Goal: Task Accomplishment & Management: Complete application form

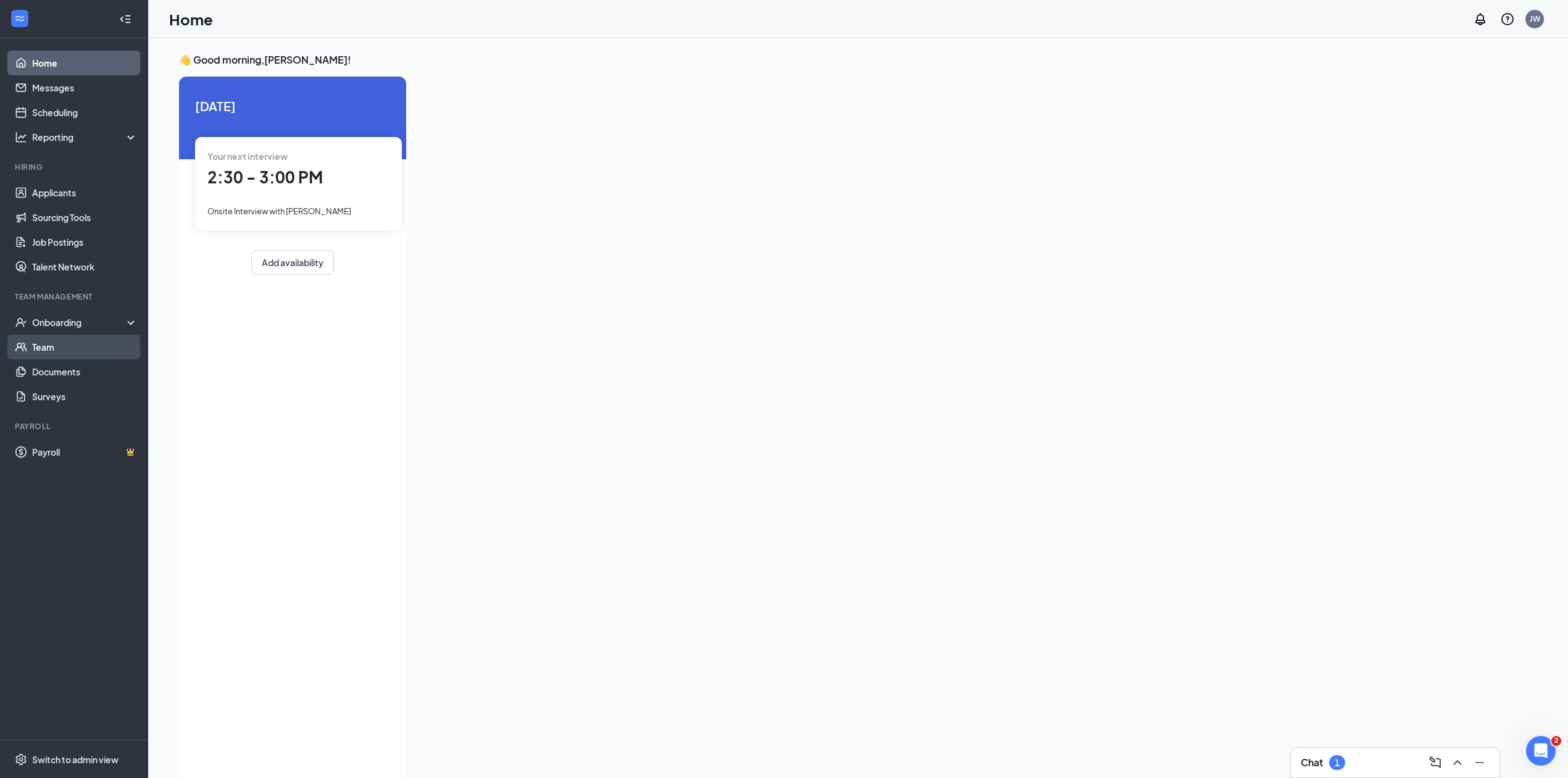
click at [76, 346] on link "Team" at bounding box center [85, 347] width 105 height 24
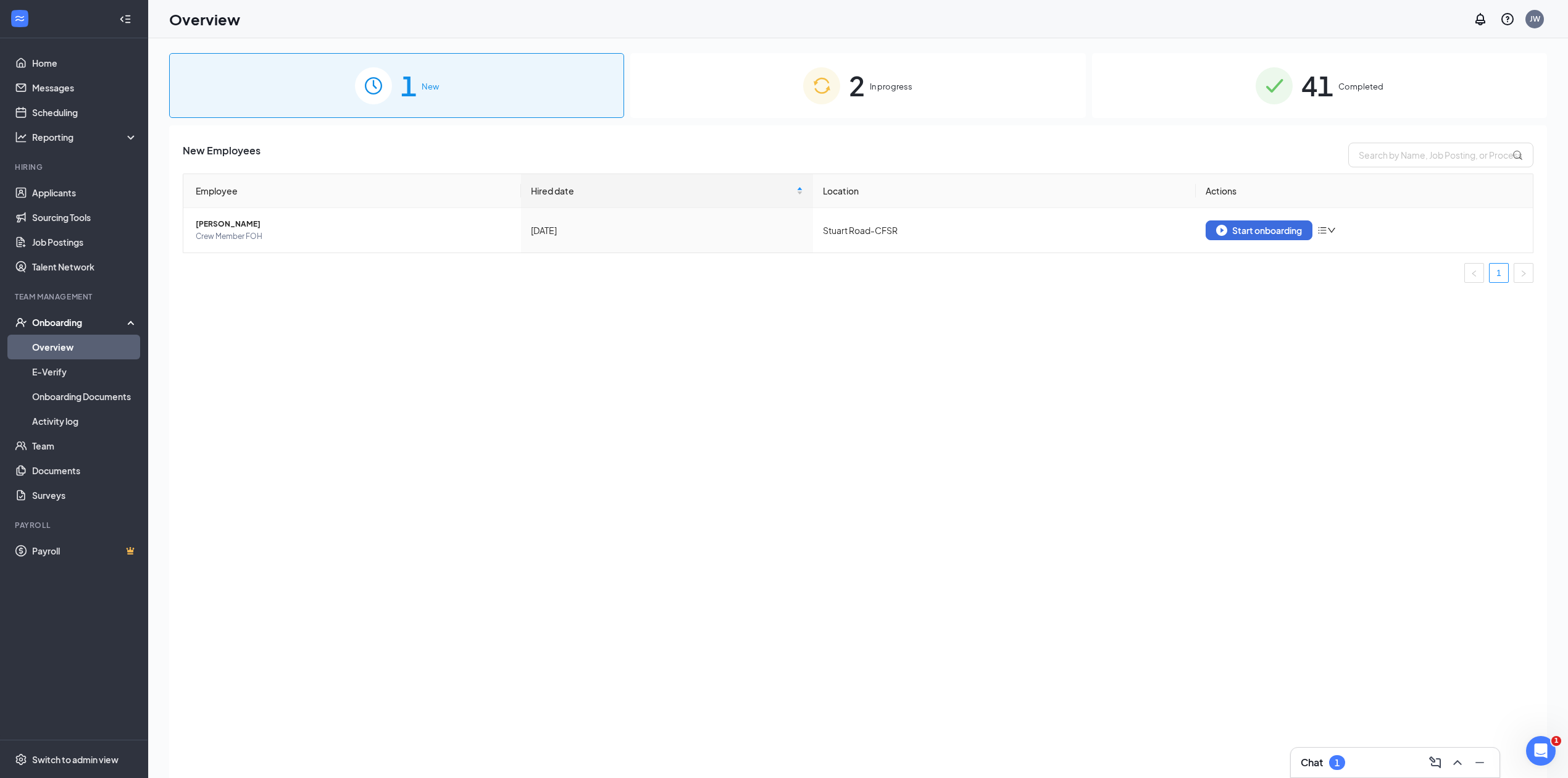
click at [843, 113] on div "2 In progress" at bounding box center [857, 86] width 455 height 65
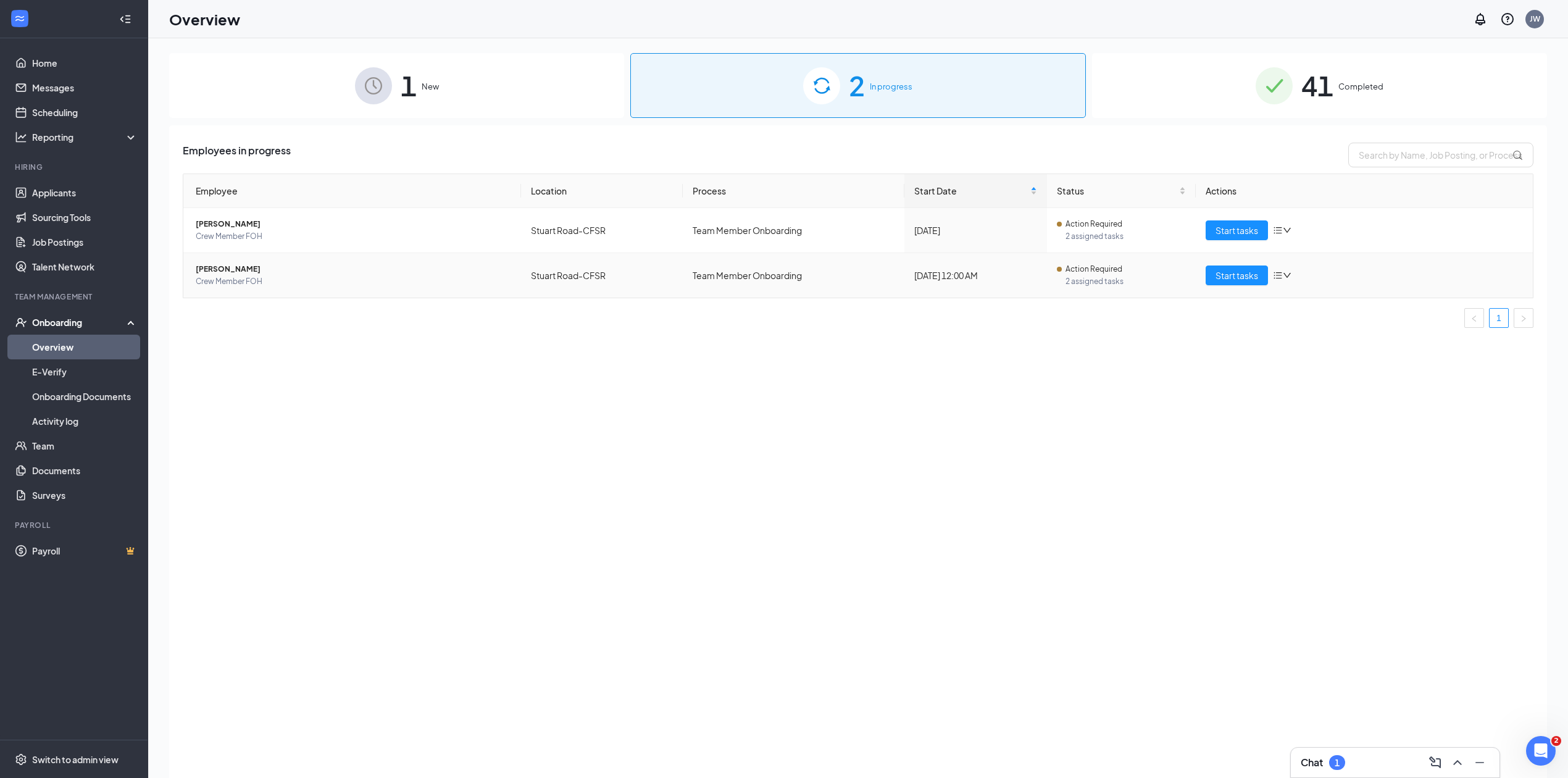
click at [382, 278] on span "Crew Member FOH" at bounding box center [353, 282] width 316 height 13
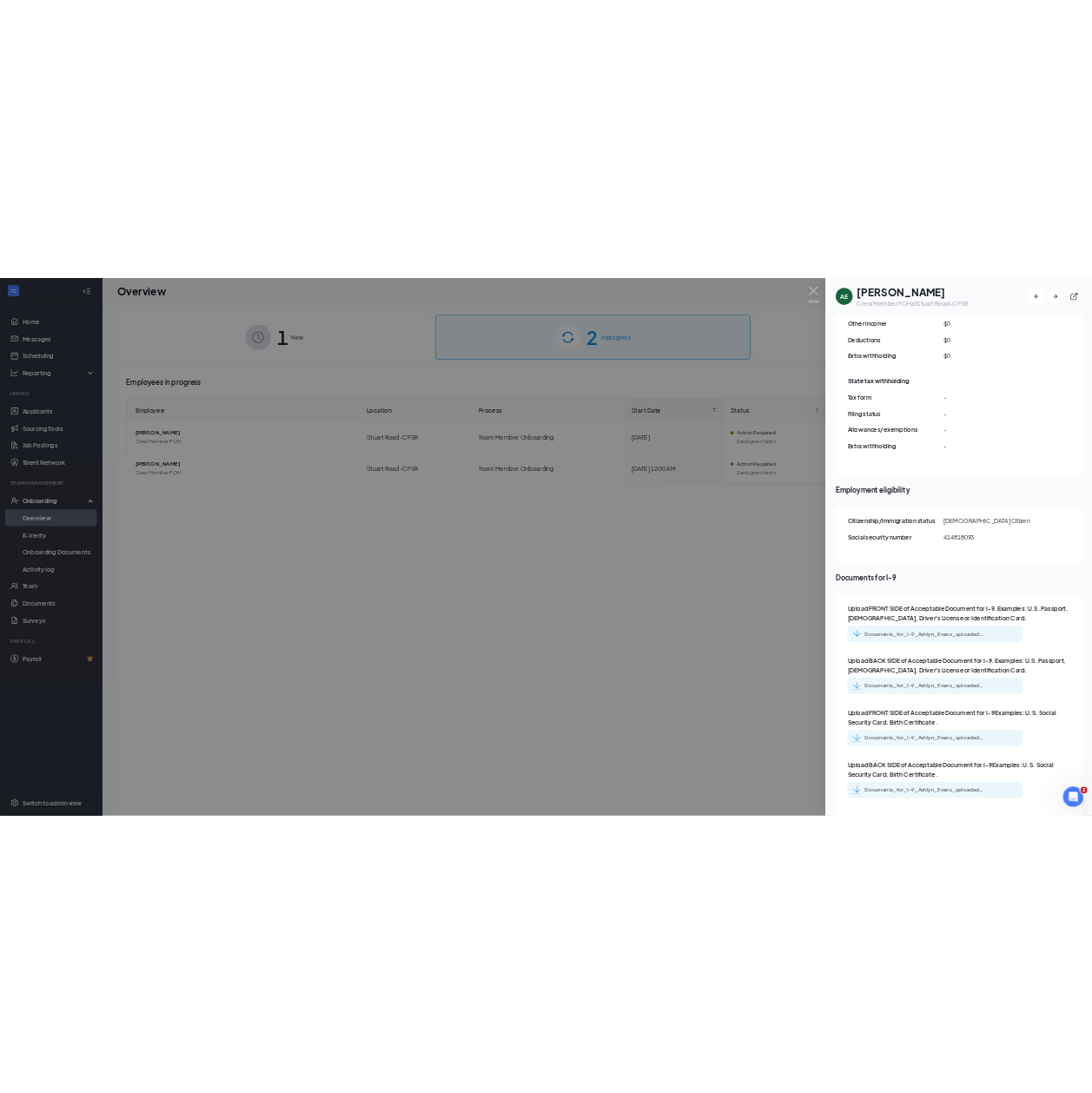
scroll to position [1820, 0]
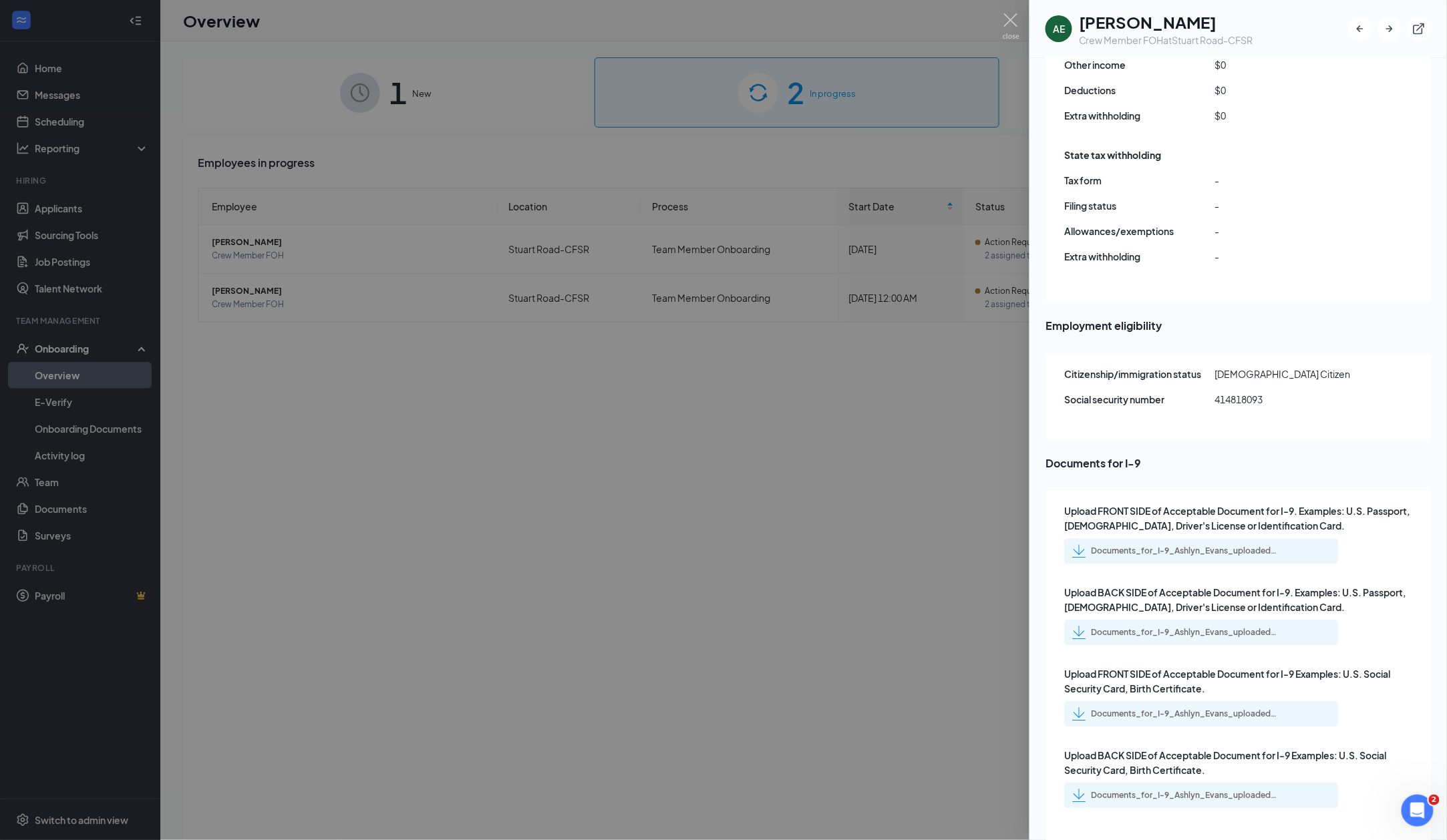
click at [1280, 538] on div "Documents_for_I-9_Ashlyn_Evans_uploadedfile_20250915.pdf.pdf" at bounding box center [1201, 551] width 274 height 26
click at [1196, 546] on div "Documents_for_I-9_Ashlyn_Evans_uploadedfile_20250915.pdf.pdf" at bounding box center [1185, 550] width 187 height 11
click at [1228, 709] on div "Documents_for_I-9_Ashlyn_Evans_uploadedfile_20250915.pdf.pdf" at bounding box center [1185, 714] width 187 height 11
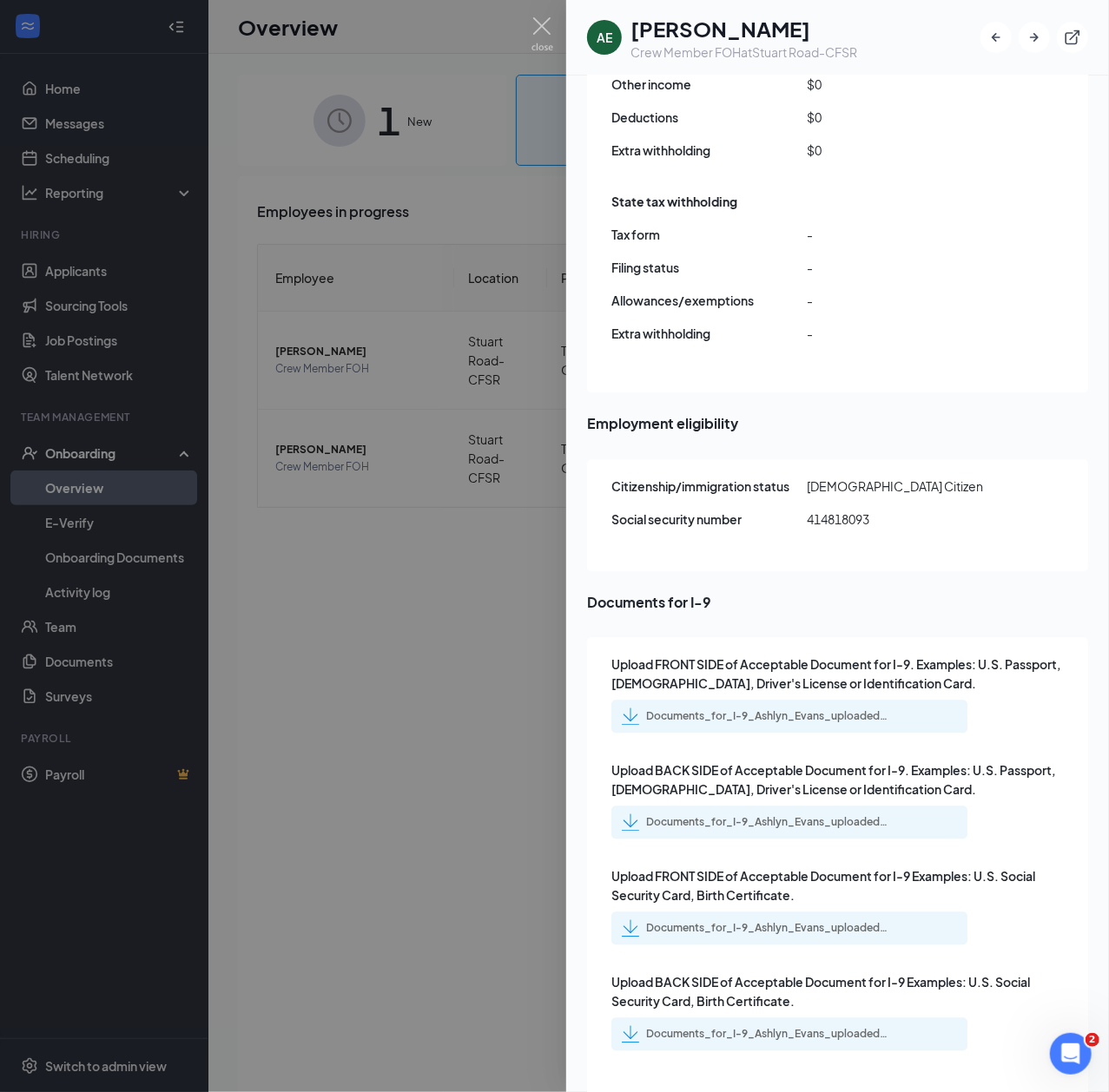
click at [529, 708] on div at bounding box center [554, 546] width 1109 height 1092
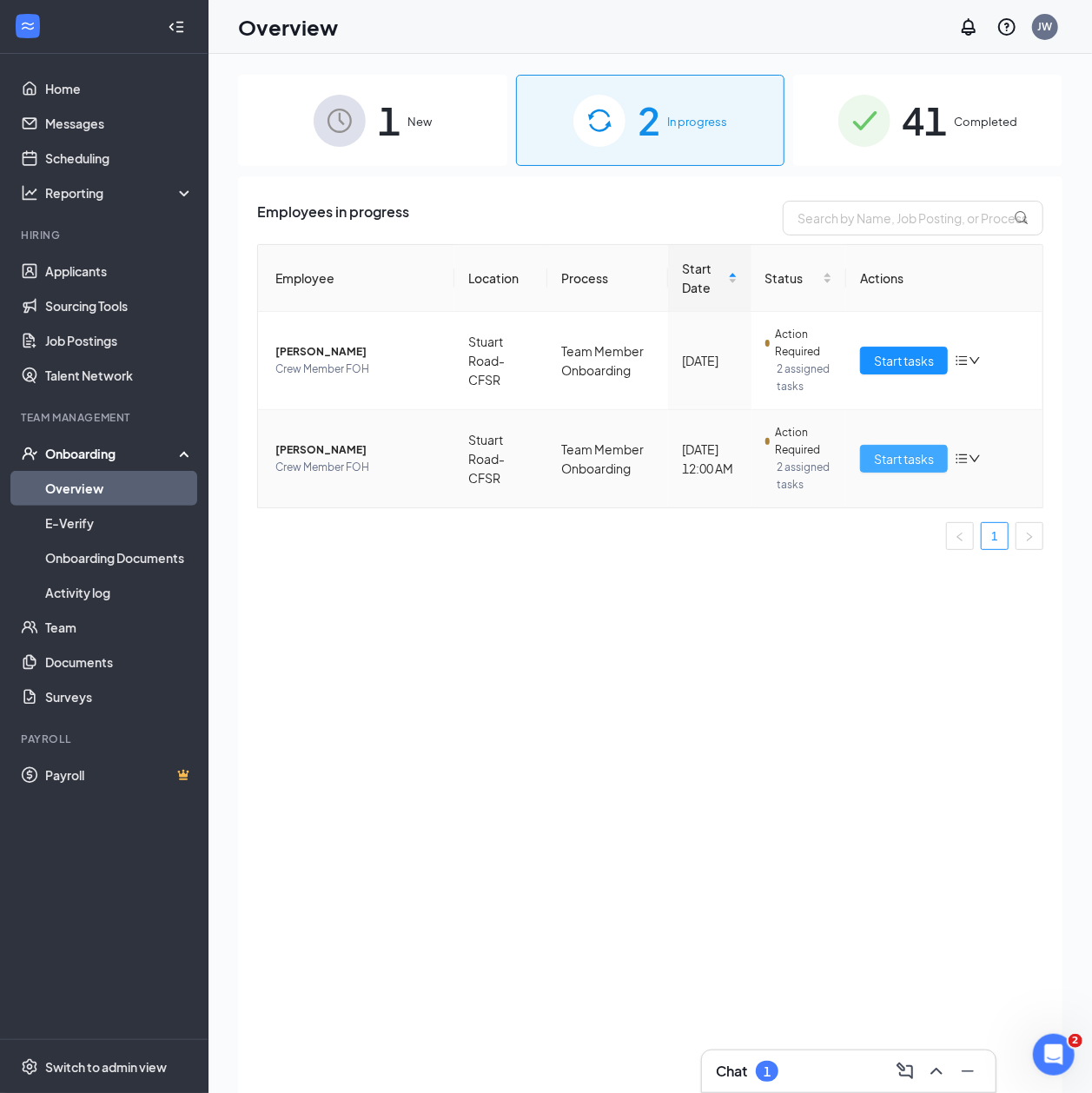
click at [866, 456] on button "Start tasks" at bounding box center [904, 459] width 88 height 28
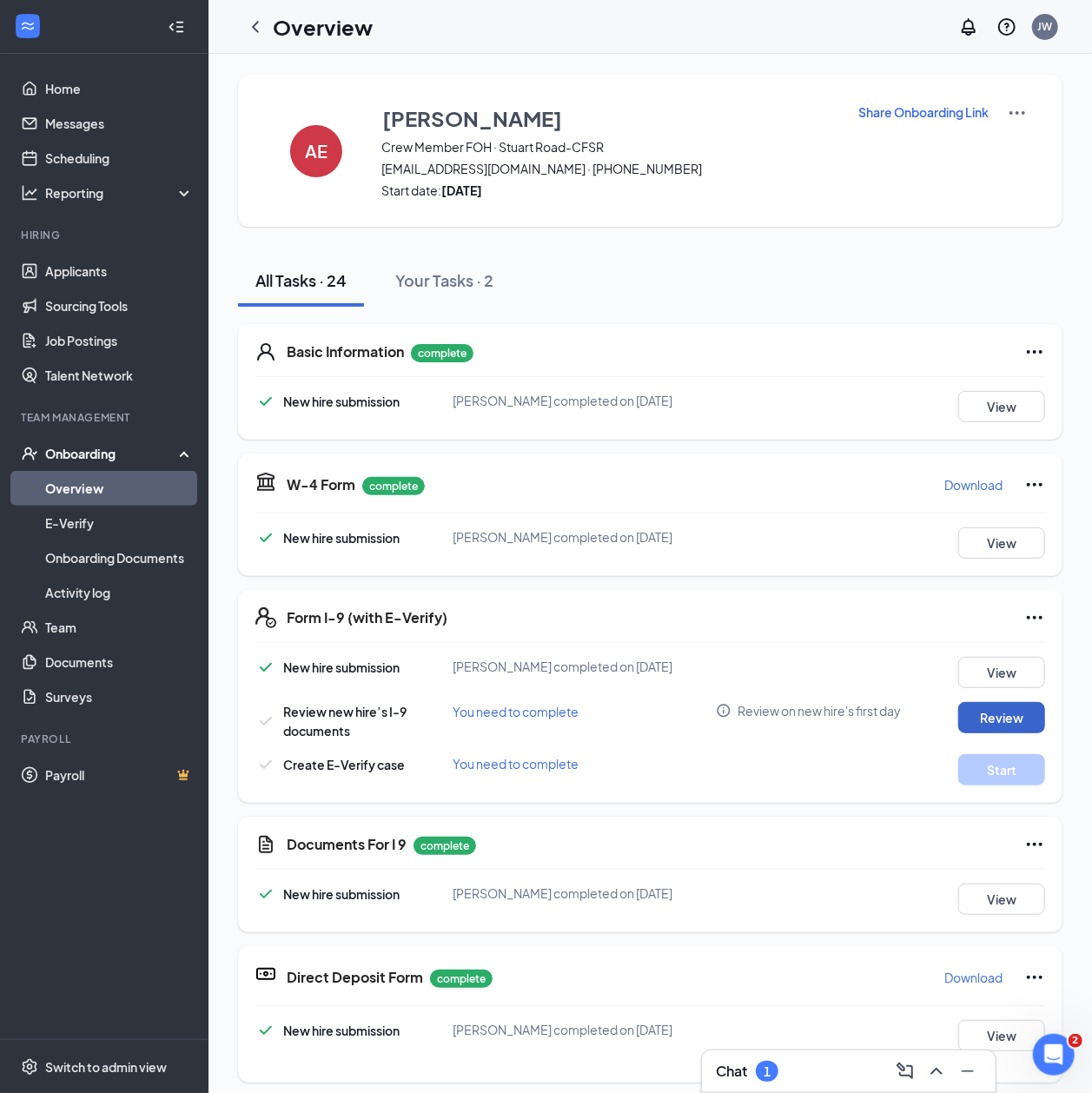
click at [1008, 714] on button "Review" at bounding box center [1002, 718] width 87 height 32
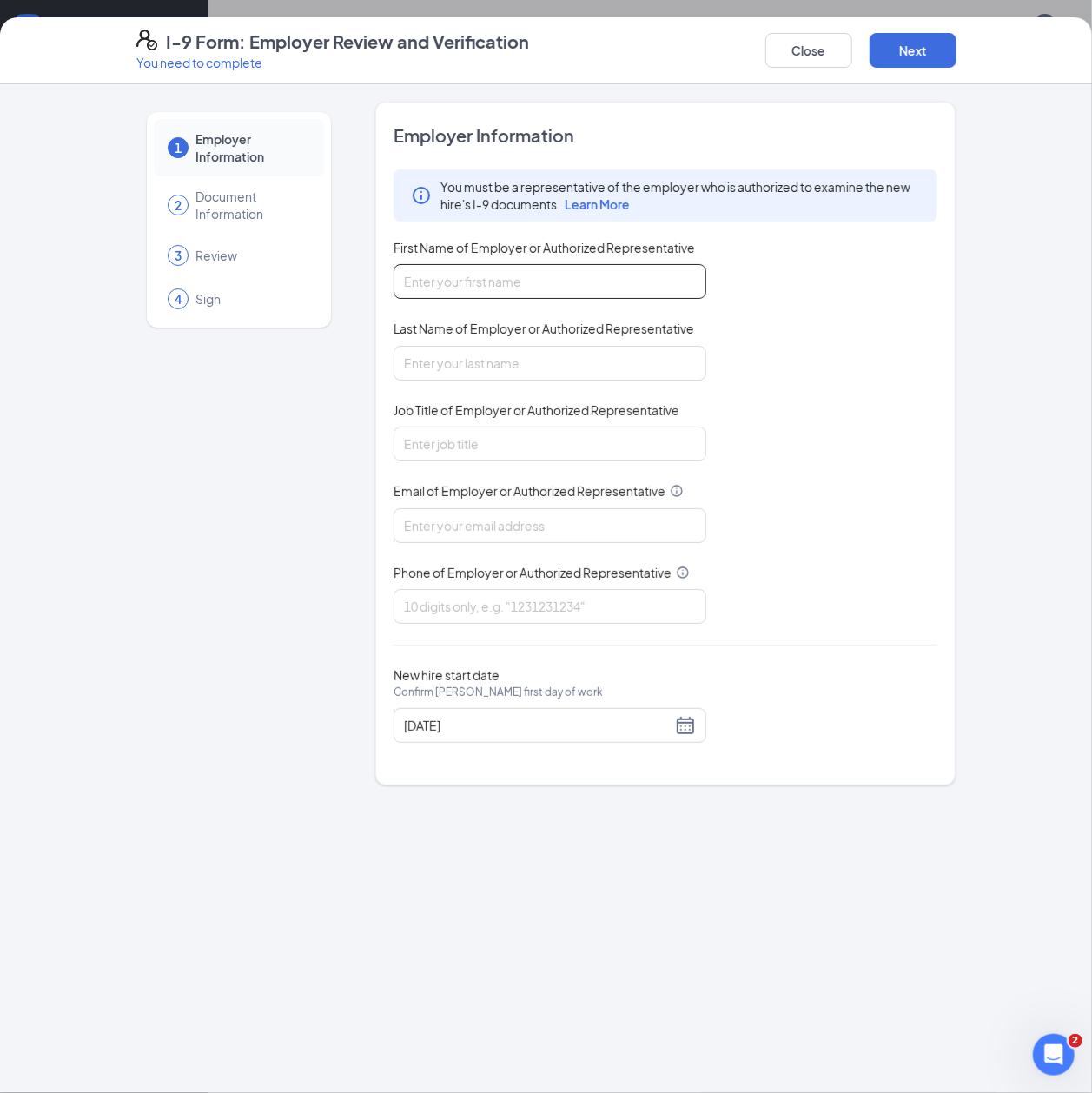
click at [561, 264] on div "First Name of Employer or Authorized Representative" at bounding box center [549, 269] width 313 height 60
type input "Janice"
type input "Walden"
type input "Manager"
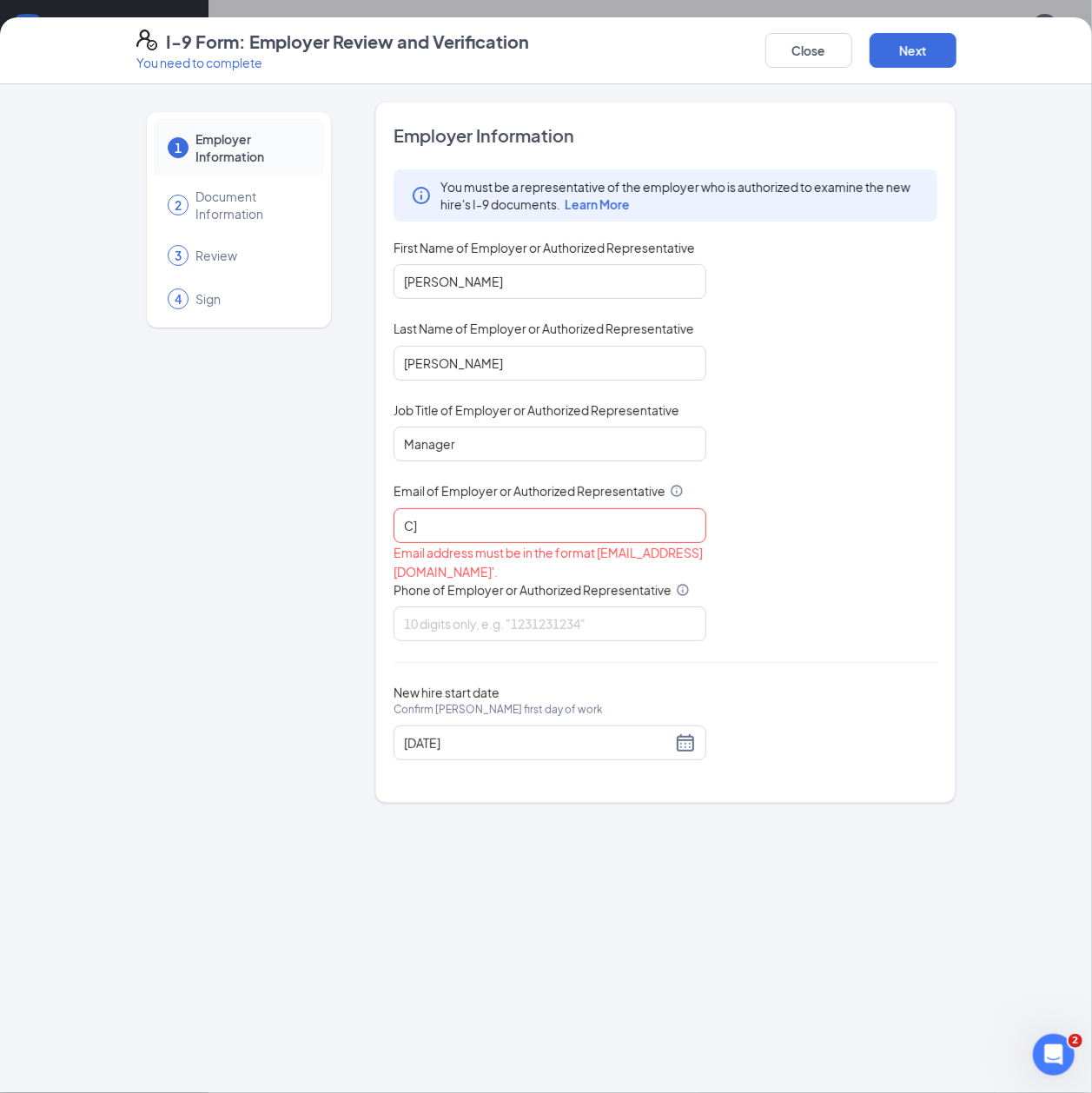
click at [921, 70] on div "Close Next" at bounding box center [861, 50] width 191 height 42
click at [936, 57] on button "Next" at bounding box center [914, 50] width 87 height 34
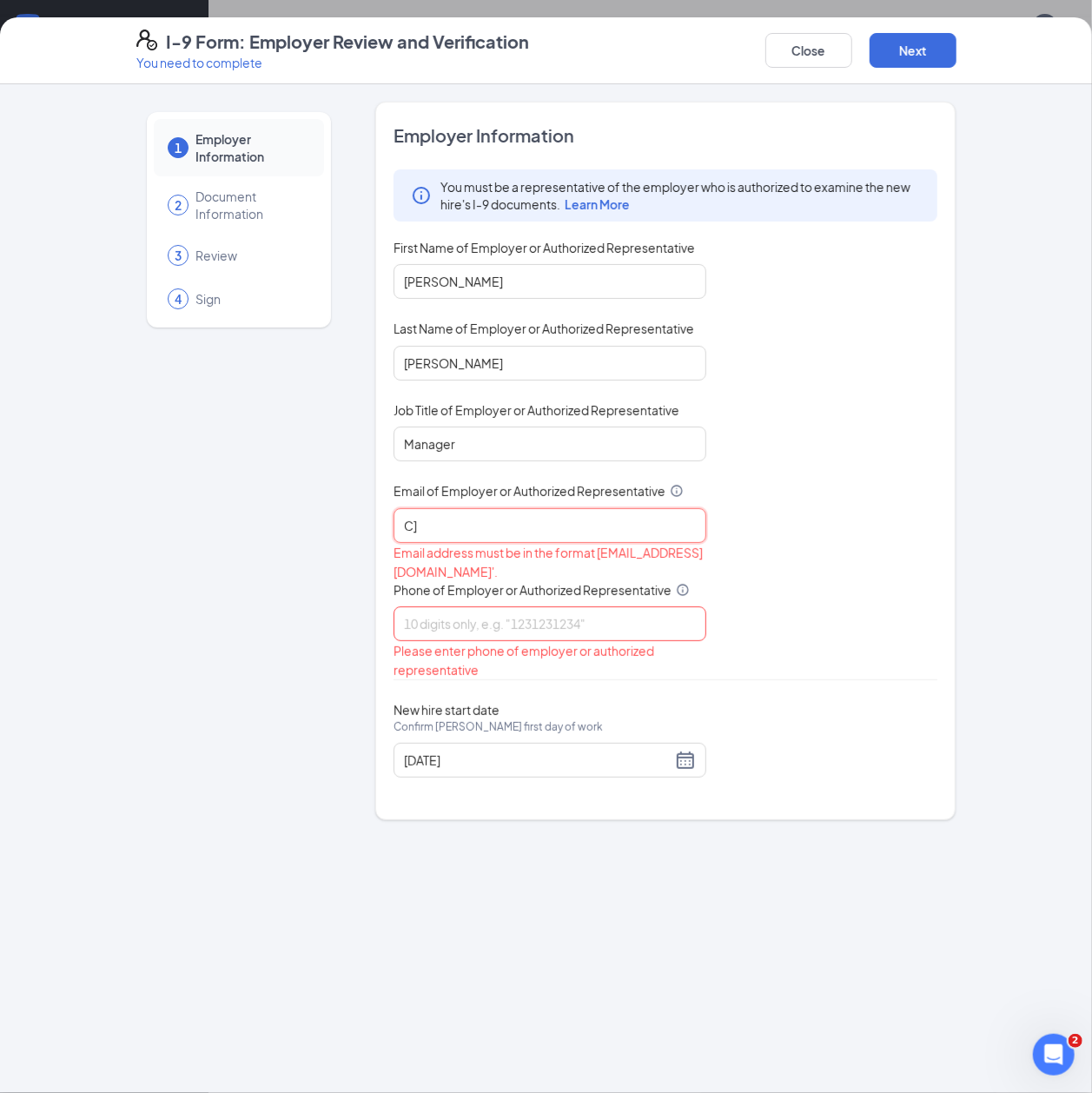
click at [549, 525] on input "C]" at bounding box center [549, 525] width 313 height 34
type input "cfsr@avantsmgmt.com"
type input "4234288657"
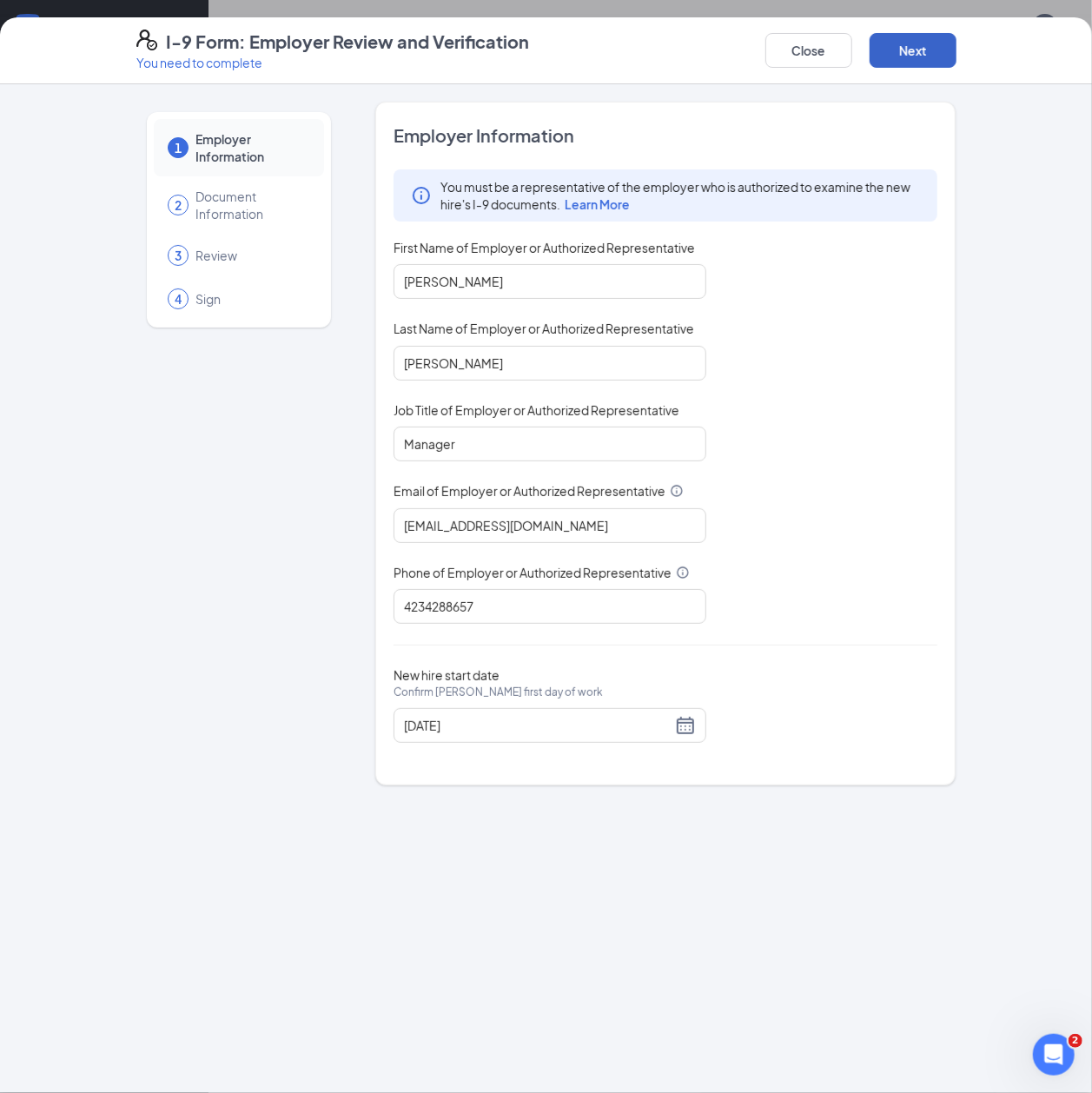
click at [943, 53] on button "Next" at bounding box center [914, 50] width 87 height 34
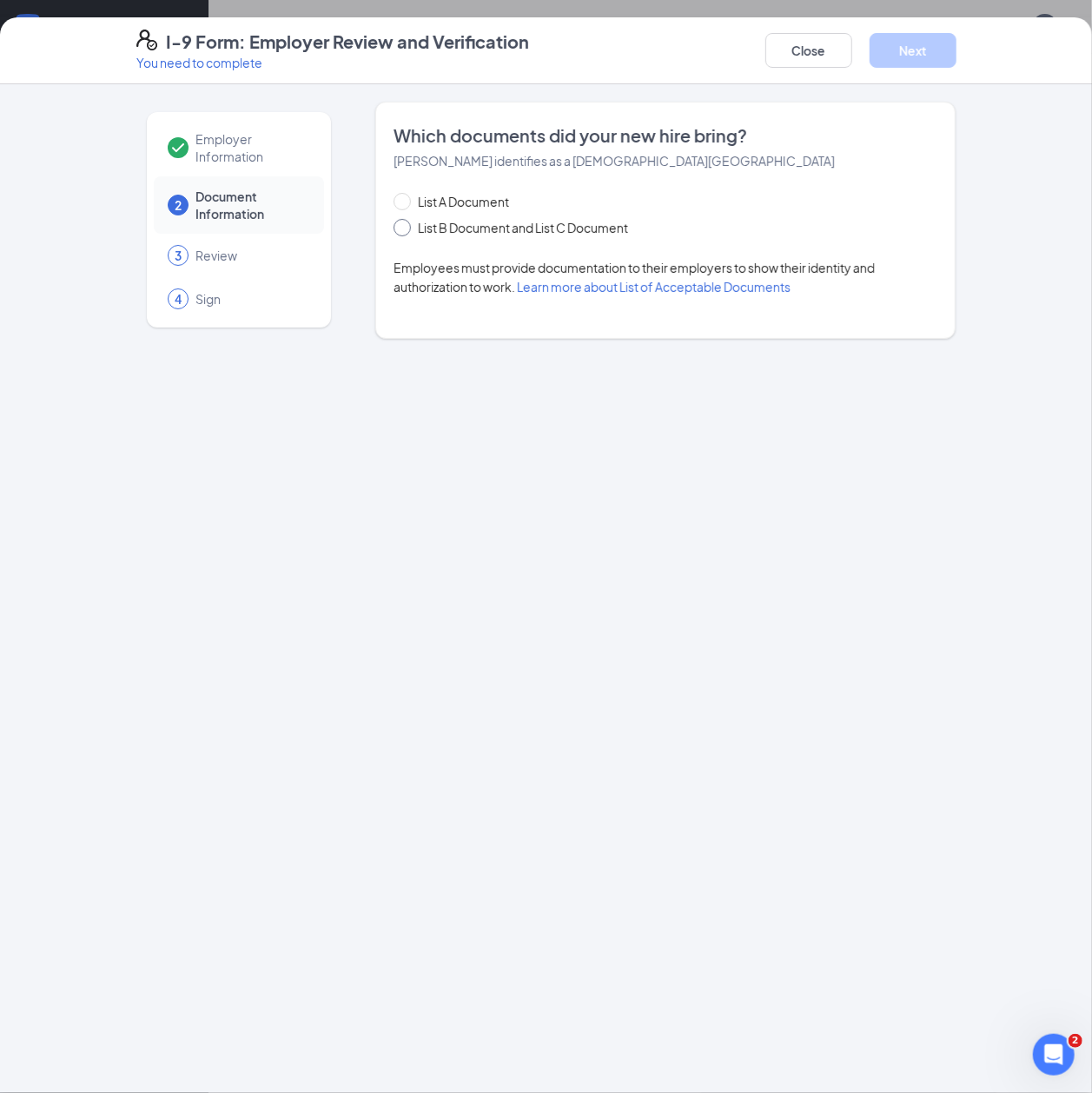
click at [459, 226] on span "List B Document and List C Document" at bounding box center [523, 227] width 225 height 19
click at [405, 226] on input "List B Document and List C Document" at bounding box center [399, 225] width 12 height 12
radio input "true"
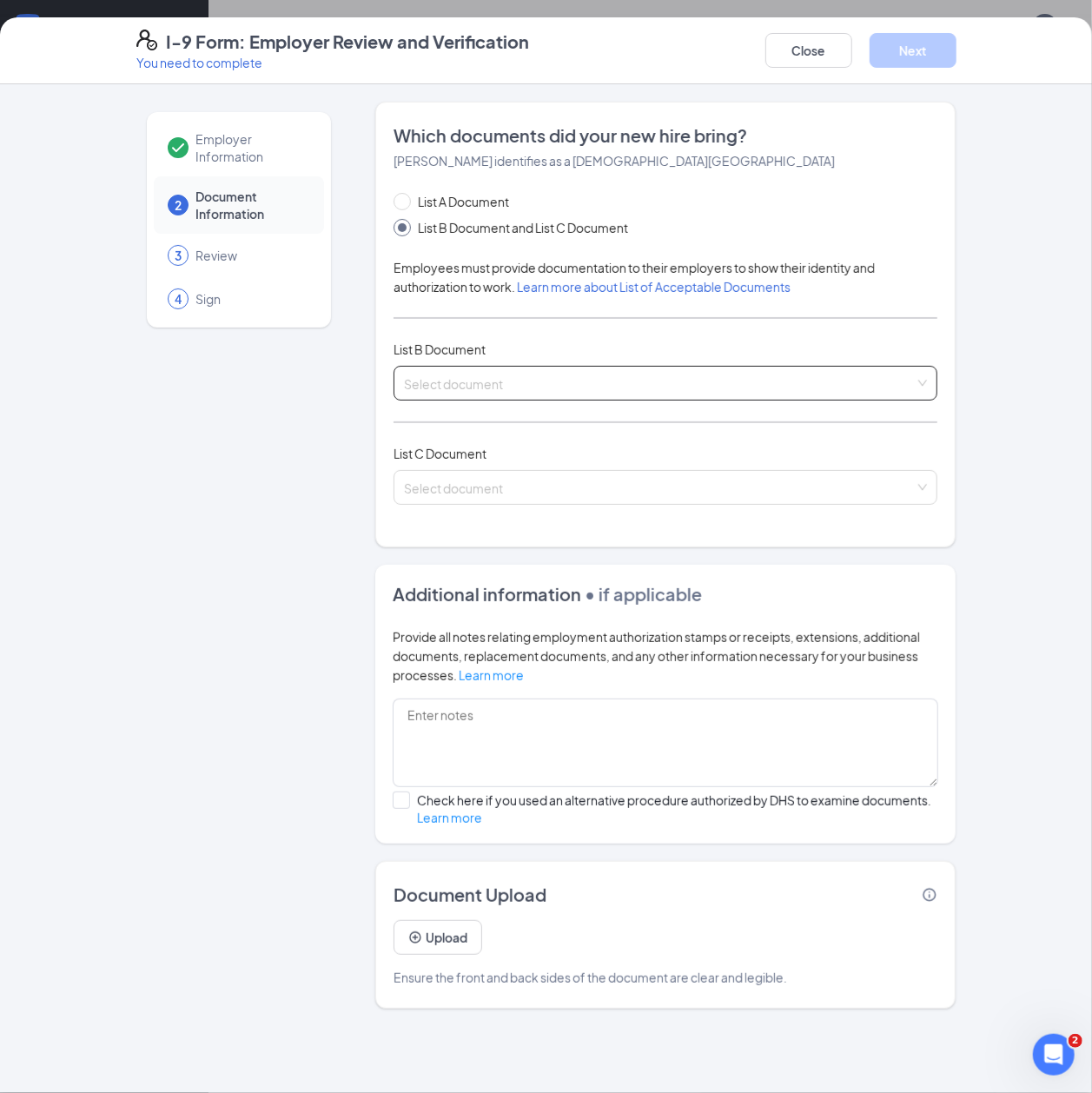
click at [563, 380] on input "search" at bounding box center [661, 379] width 512 height 26
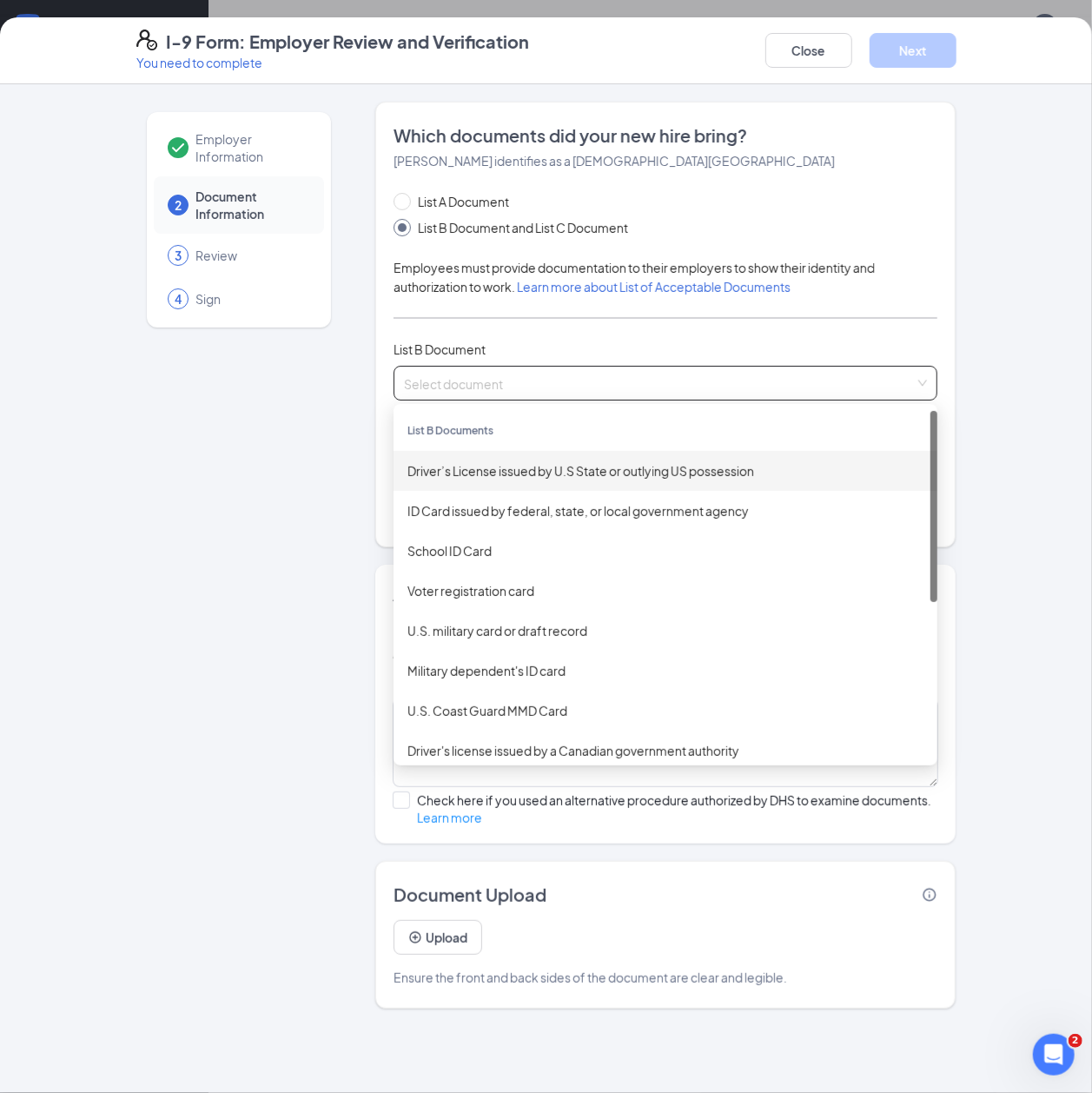
click at [509, 477] on div "Driver’s License issued by U.S State or outlying US possession" at bounding box center [665, 470] width 516 height 19
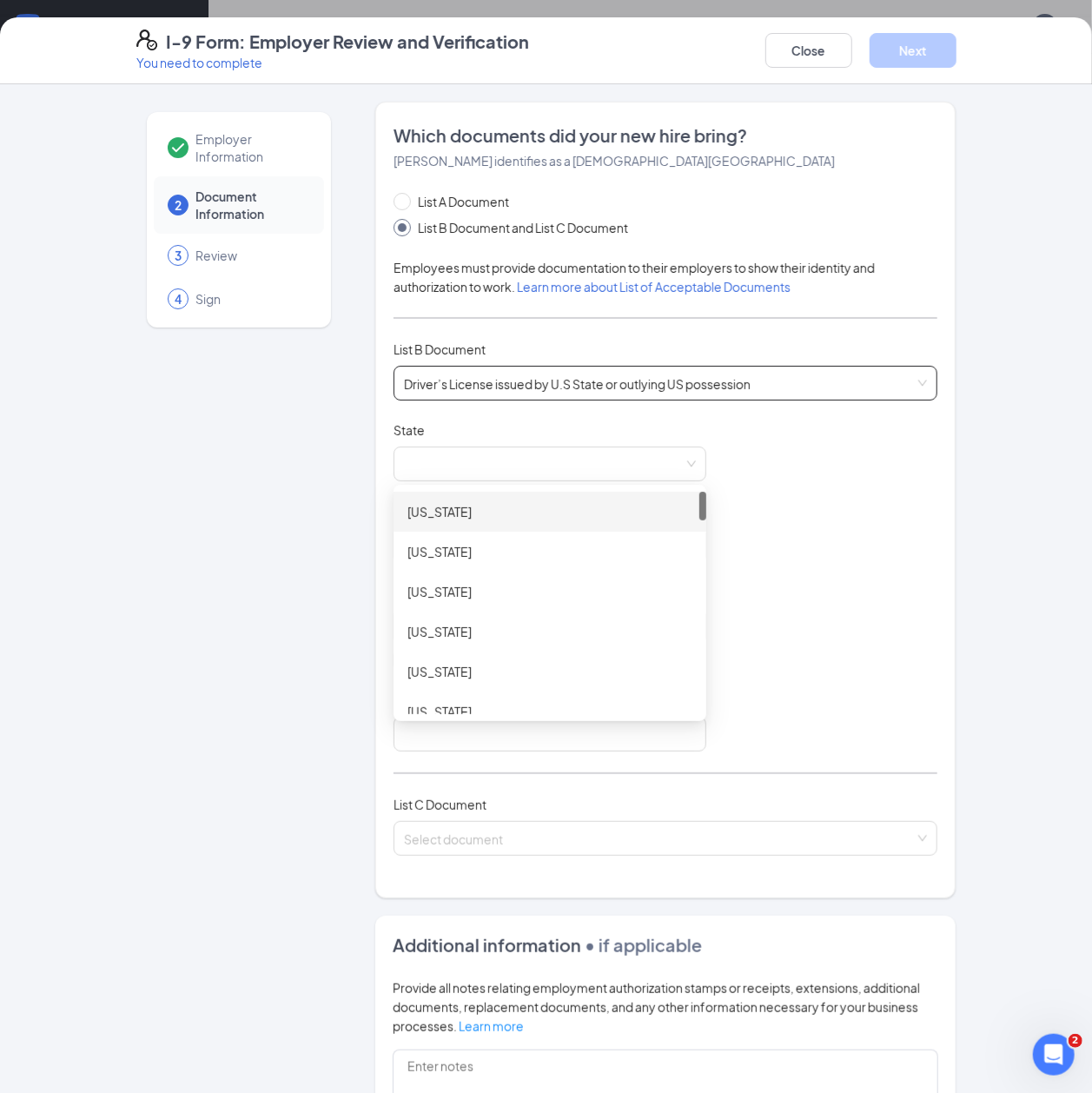
click at [509, 477] on span at bounding box center [550, 464] width 292 height 33
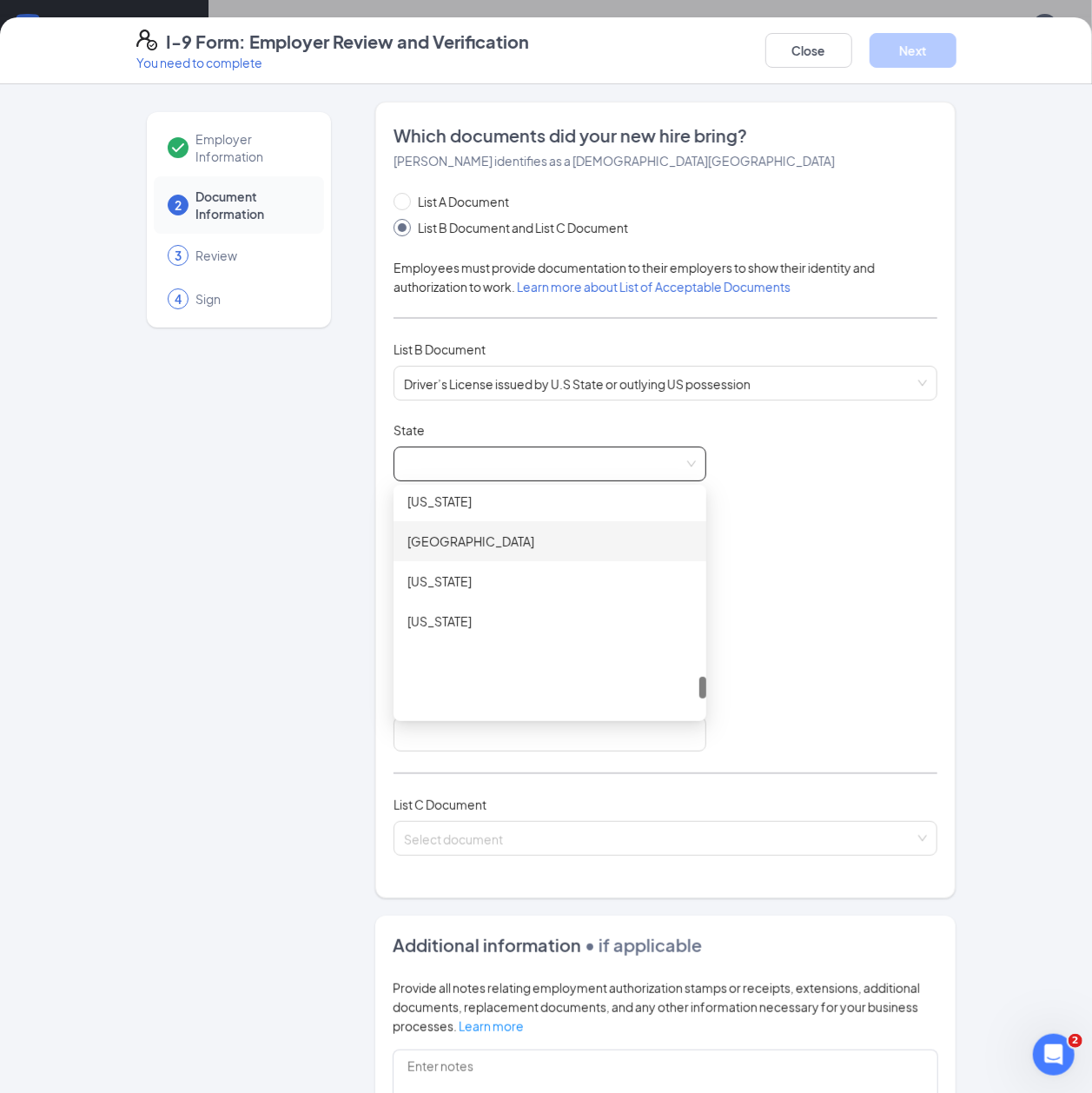
scroll to position [1854, 0]
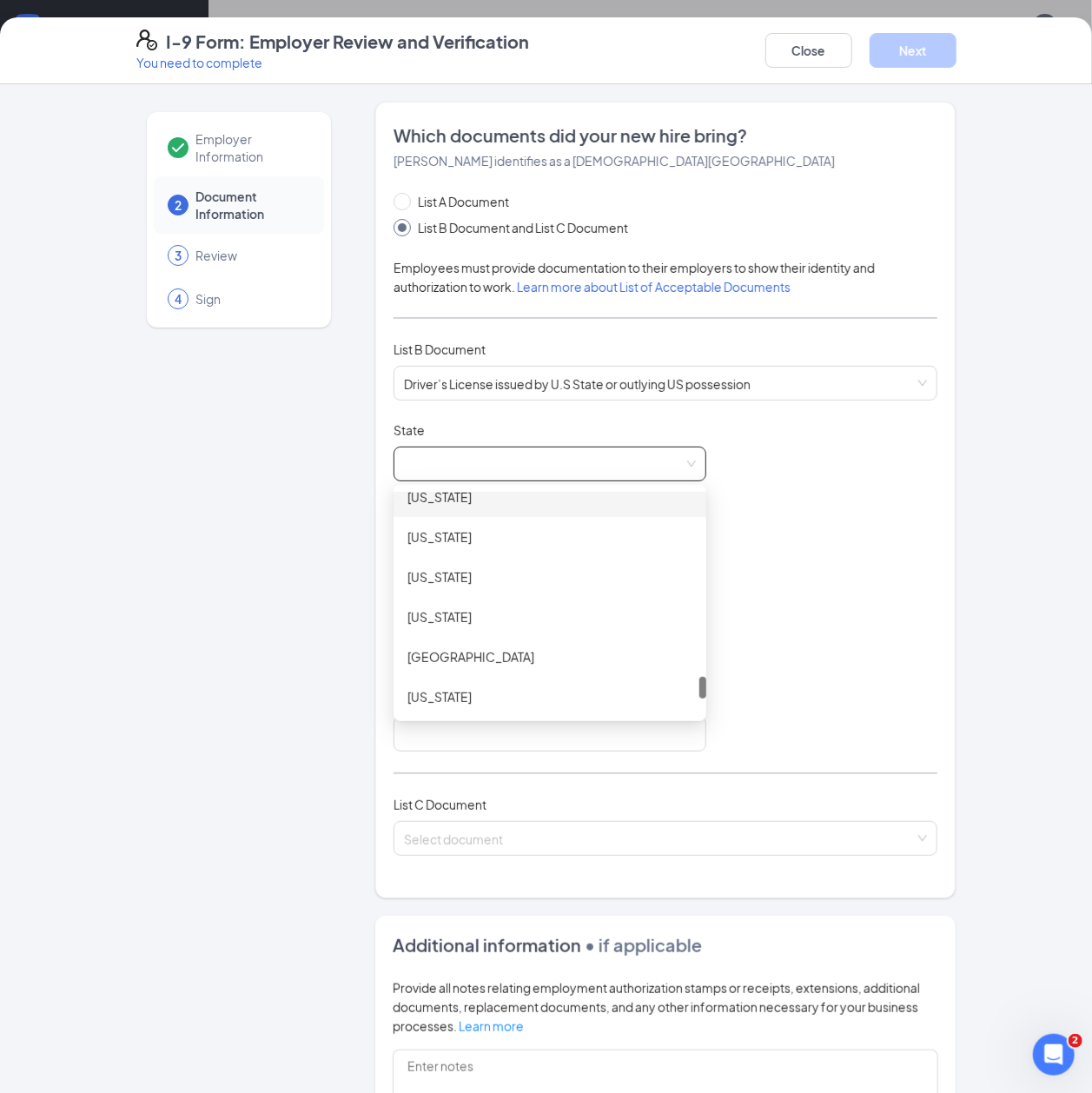
click at [449, 494] on div "Tennessee" at bounding box center [549, 496] width 285 height 19
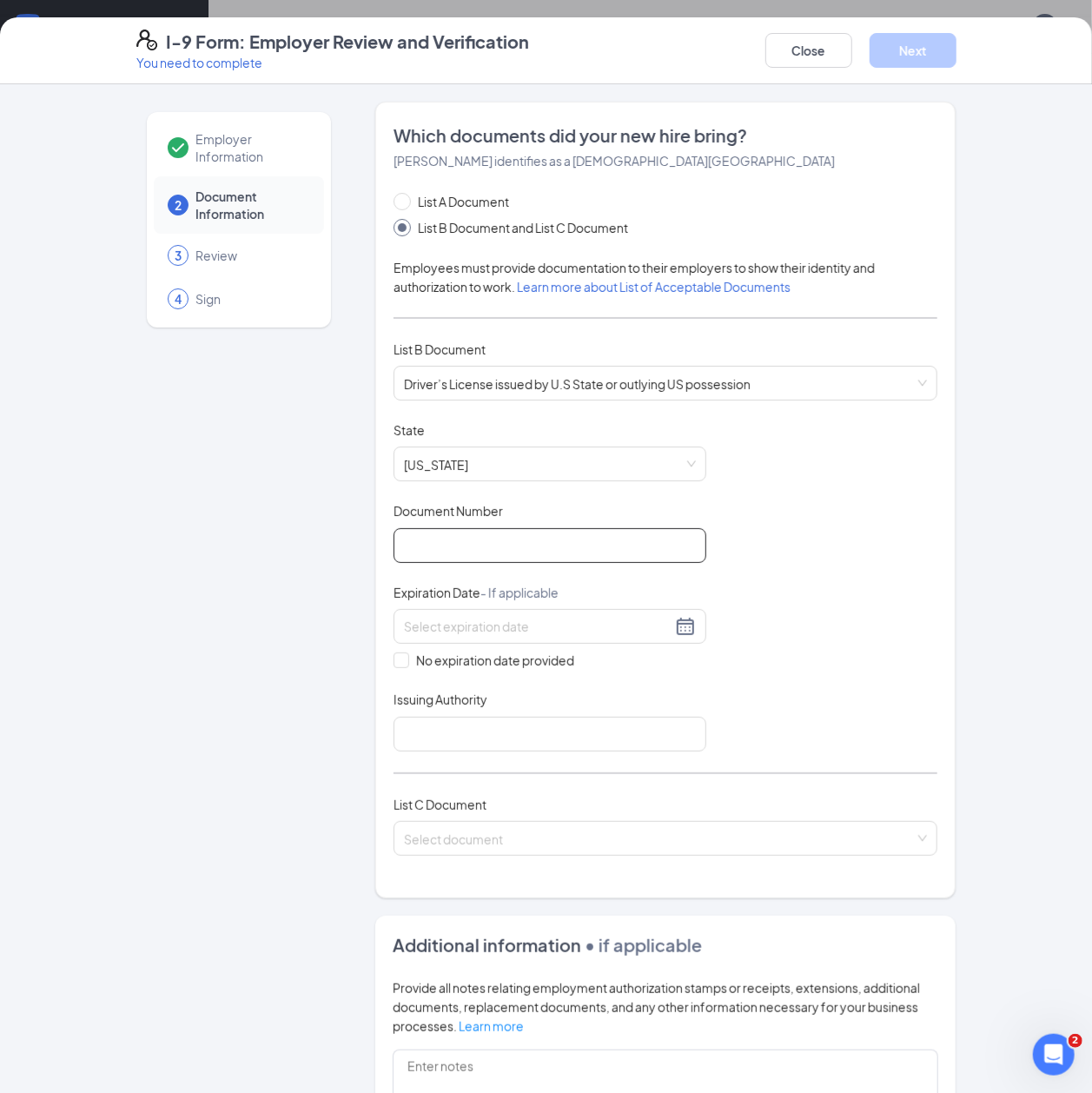
click at [466, 546] on input "Document Number" at bounding box center [549, 545] width 313 height 34
type input "124143951"
click at [560, 607] on div "Expiration Date - If applicable" at bounding box center [549, 596] width 313 height 25
click at [550, 617] on div at bounding box center [550, 626] width 292 height 20
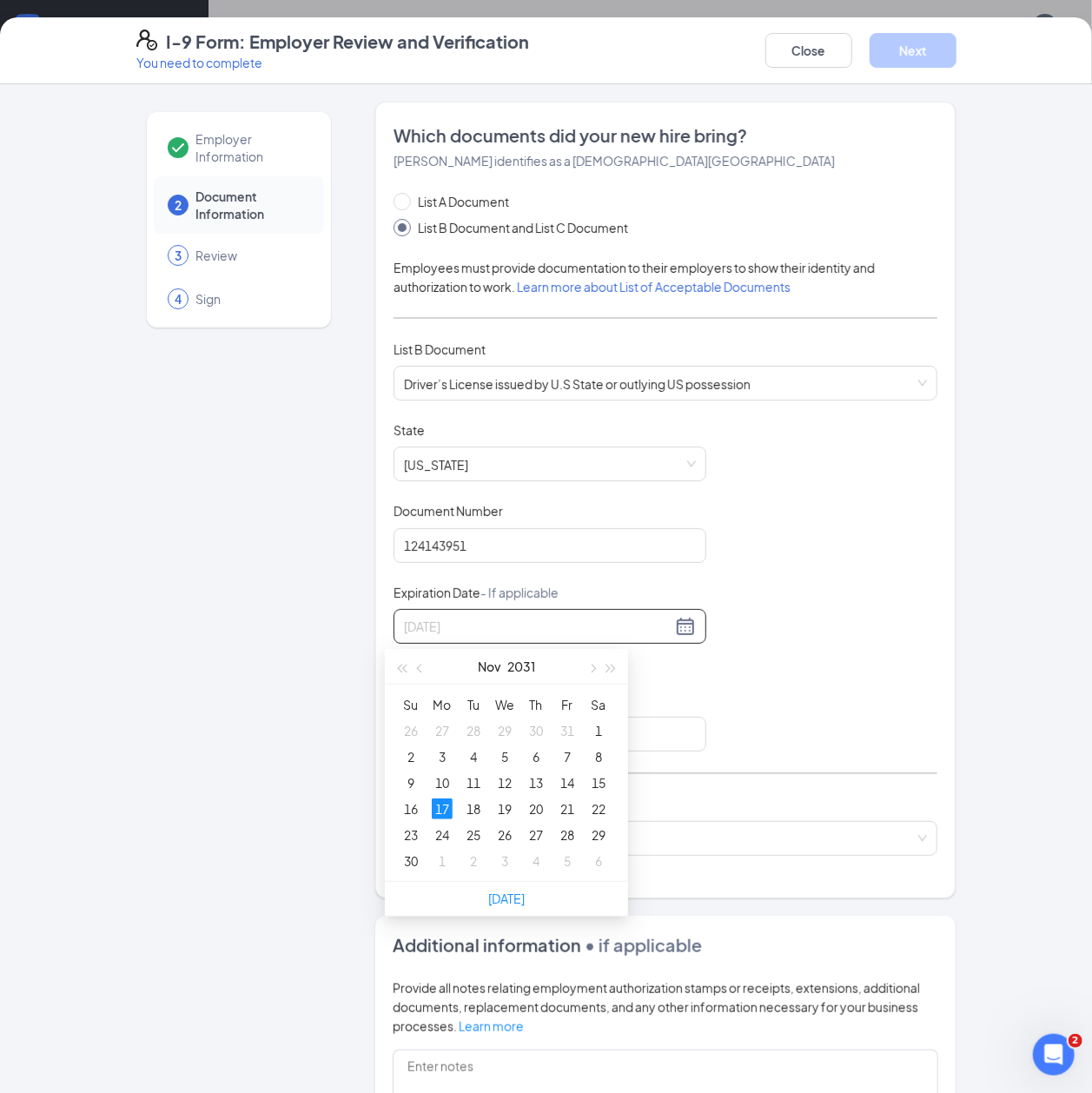
click at [450, 808] on div "17" at bounding box center [443, 809] width 20 height 20
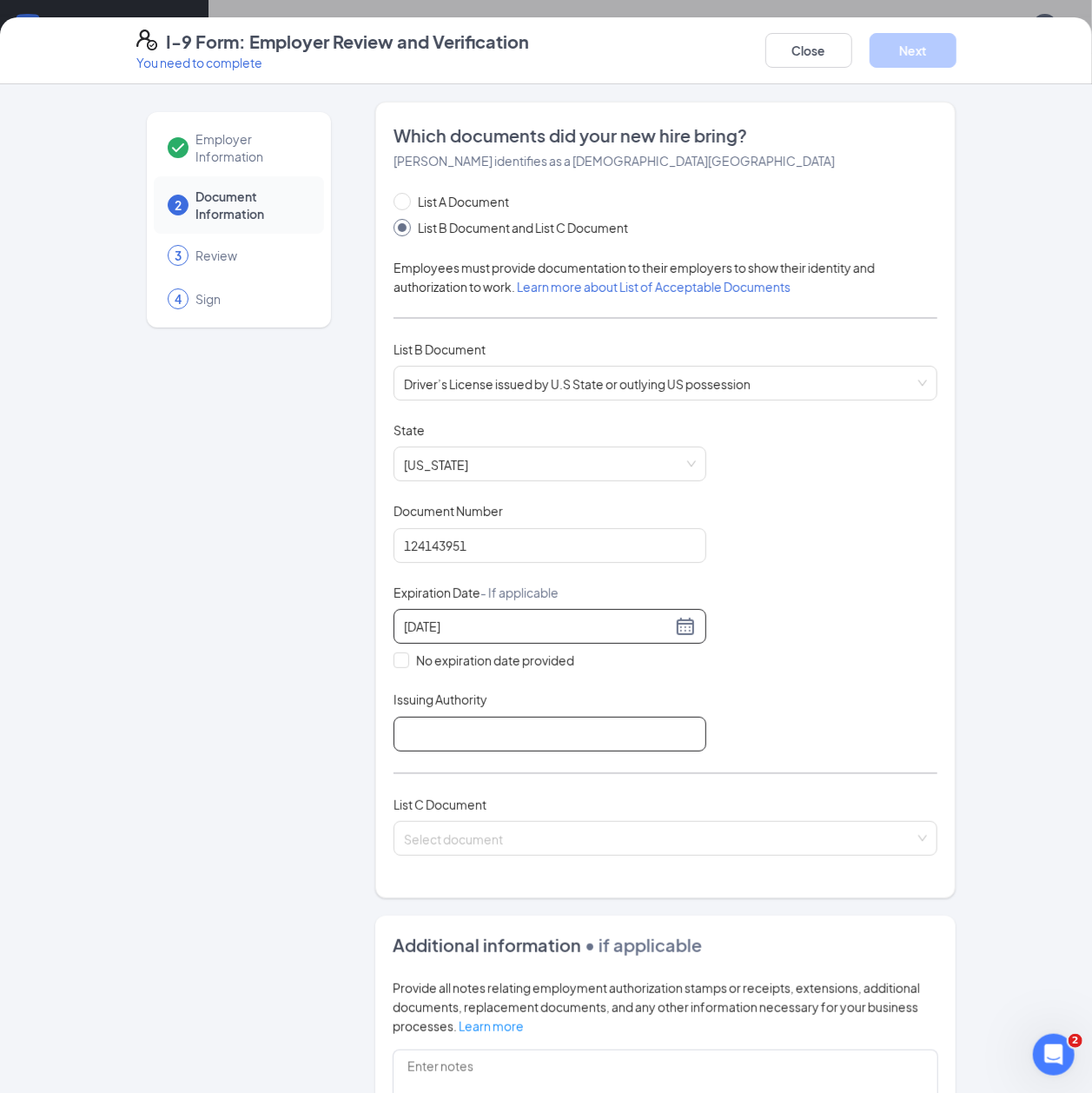
type input "11/17/2031"
click at [452, 751] on input "Issuing Authority" at bounding box center [549, 734] width 313 height 34
type input "TN"
click at [547, 832] on input "search" at bounding box center [661, 835] width 512 height 26
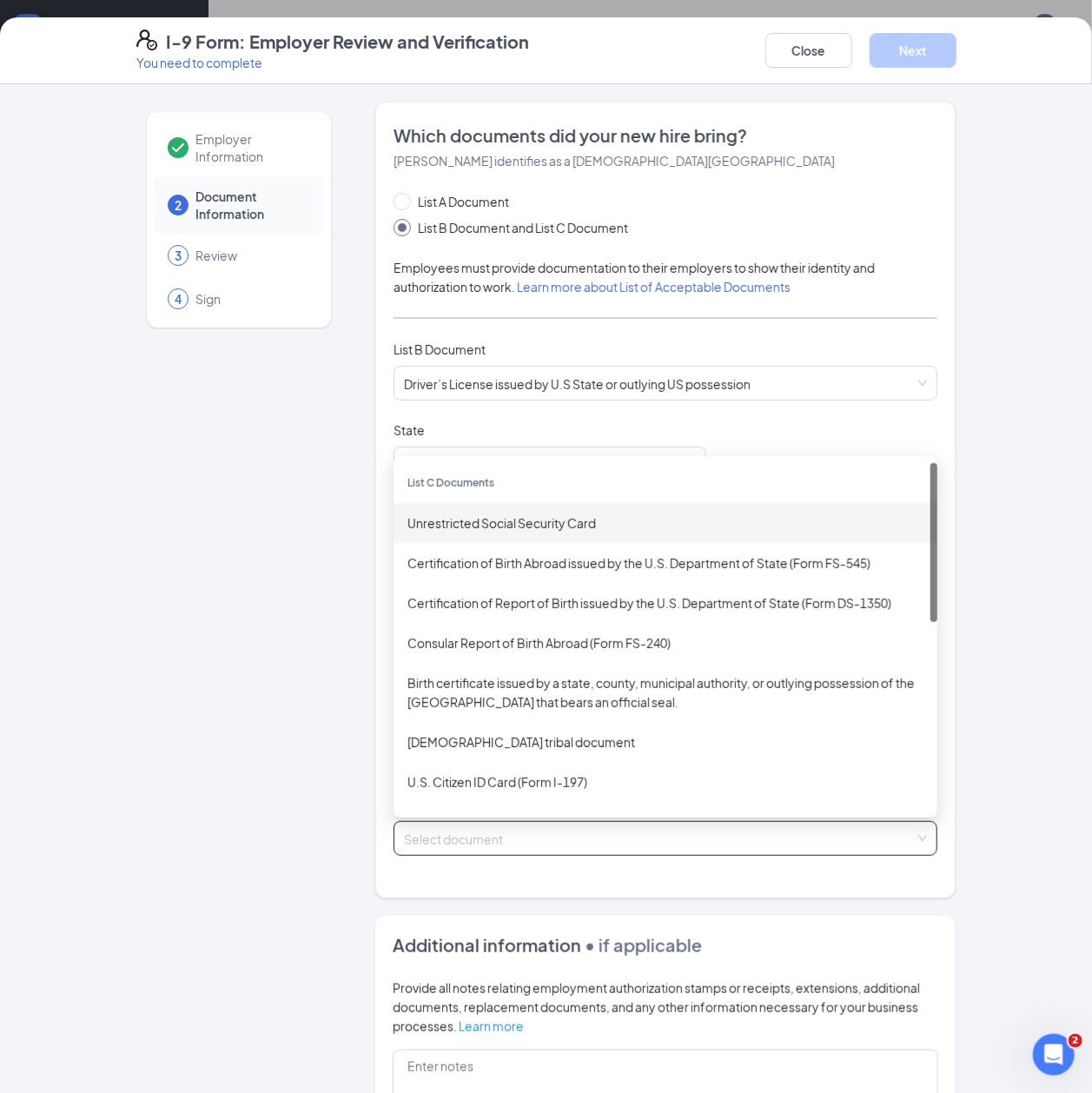
click at [469, 536] on div "Unrestricted Social Security Card" at bounding box center [665, 522] width 544 height 40
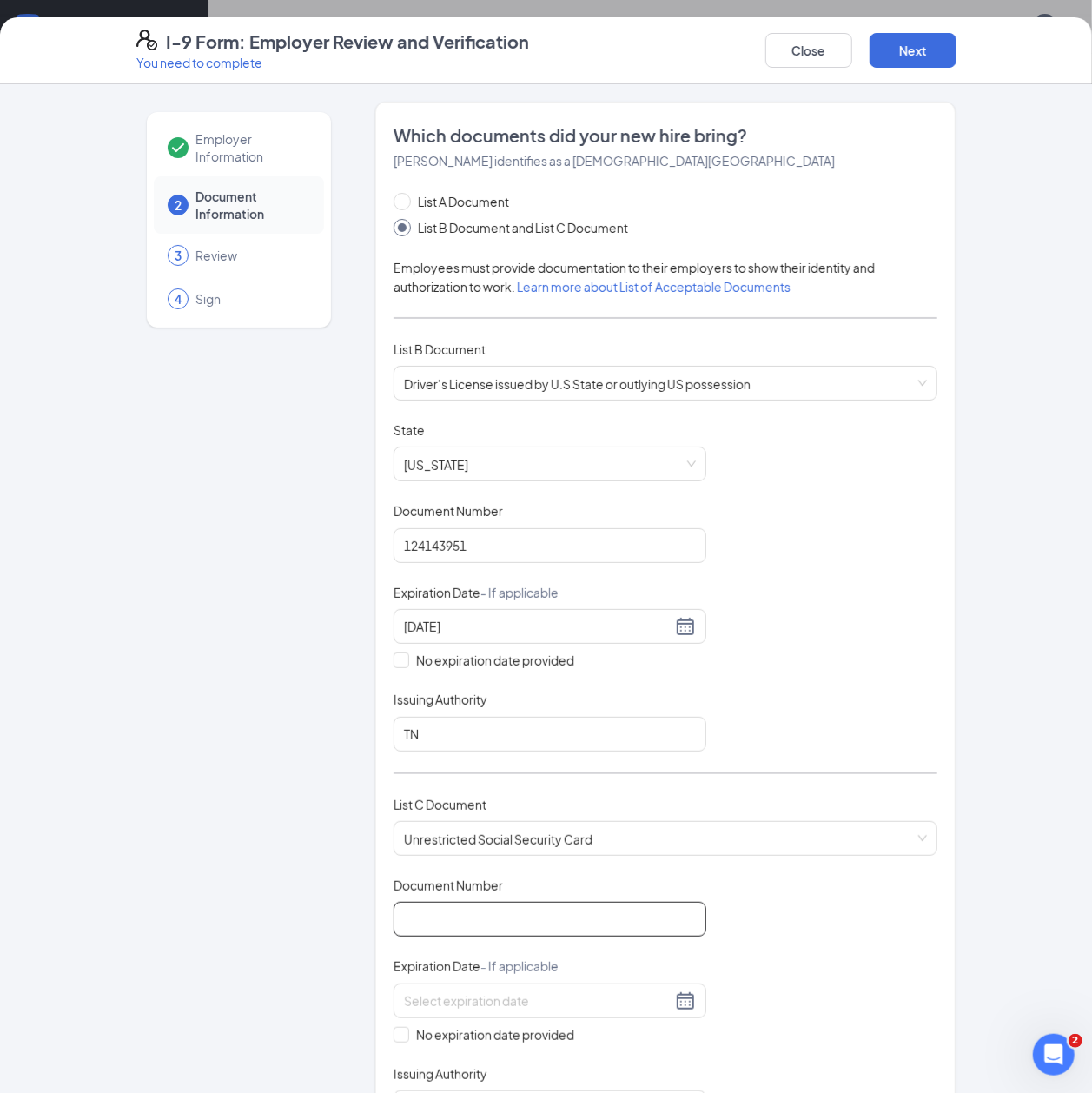
click at [405, 929] on input "Document Number" at bounding box center [549, 919] width 313 height 34
type input "414818093"
click at [421, 1058] on div "Document Title Unrestricted Social Security Card Document Number 414818093 Expi…" at bounding box center [665, 1001] width 545 height 249
click at [424, 1036] on span "No expiration date provided" at bounding box center [495, 1035] width 172 height 19
click at [405, 1036] on input "No expiration date provided" at bounding box center [399, 1033] width 12 height 12
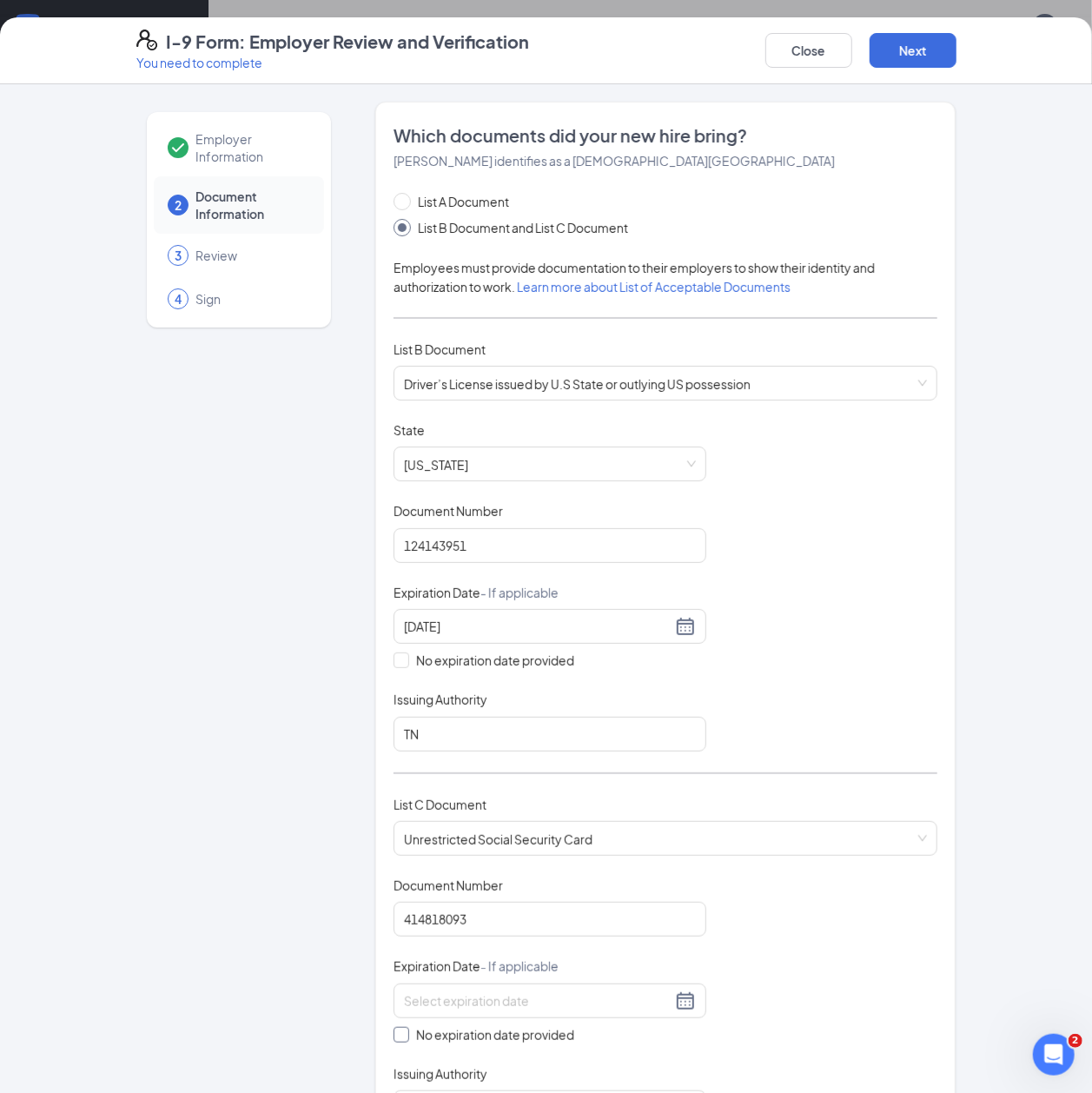
checkbox input "true"
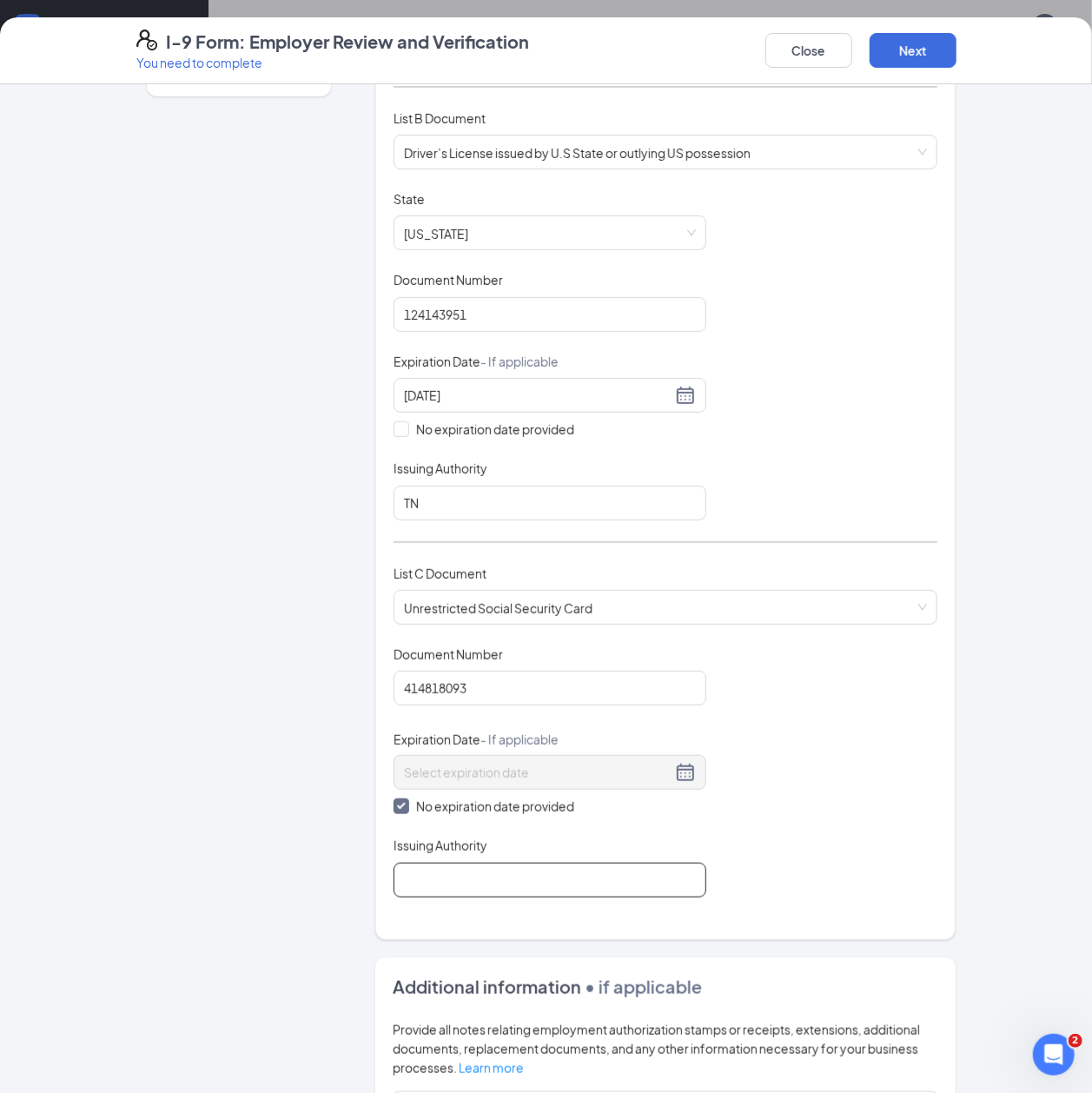
click at [467, 874] on input "Issuing Authority" at bounding box center [549, 880] width 313 height 34
type input "SSA"
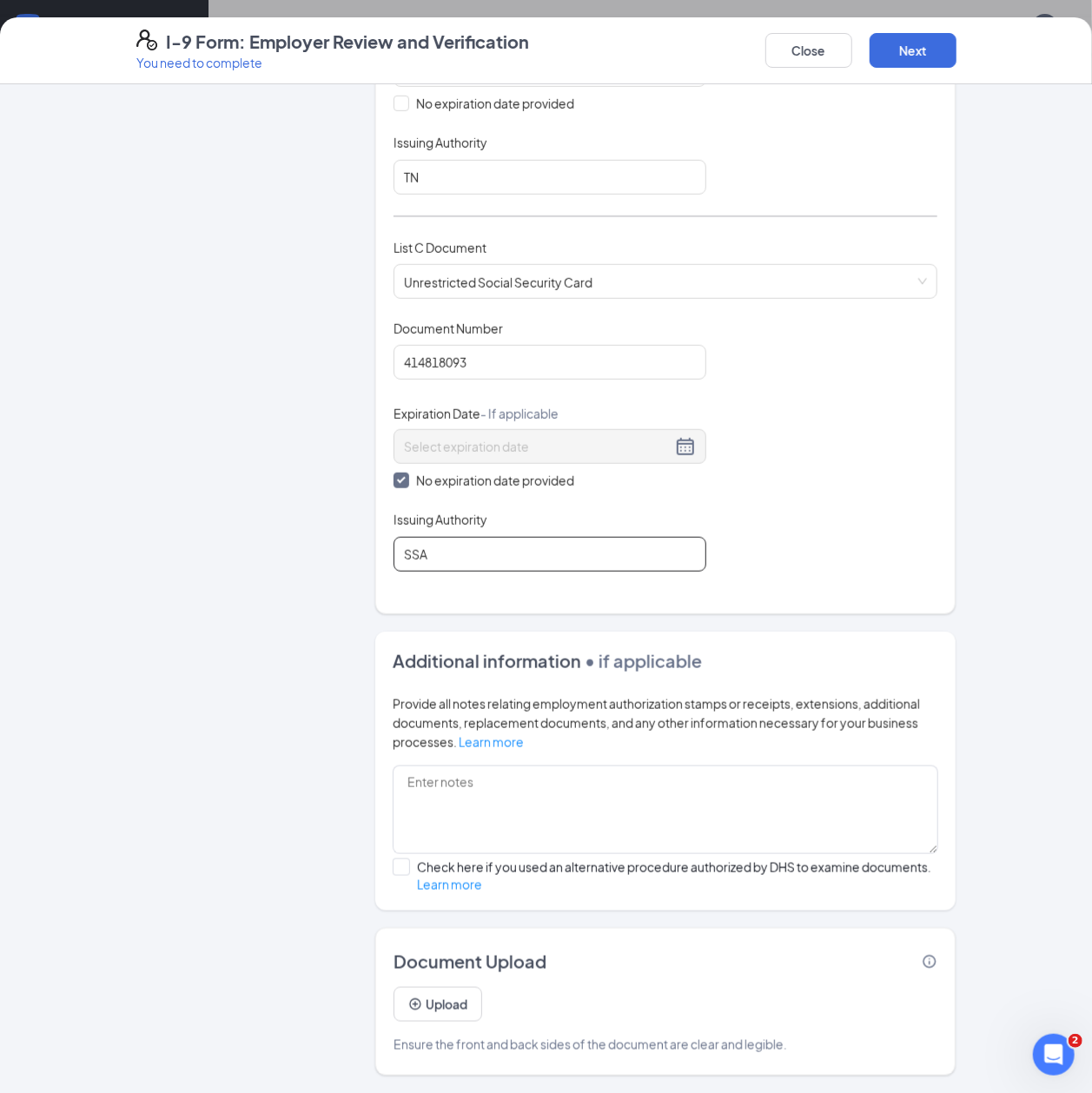
scroll to position [116, 0]
click at [891, 43] on button "Next" at bounding box center [914, 50] width 87 height 34
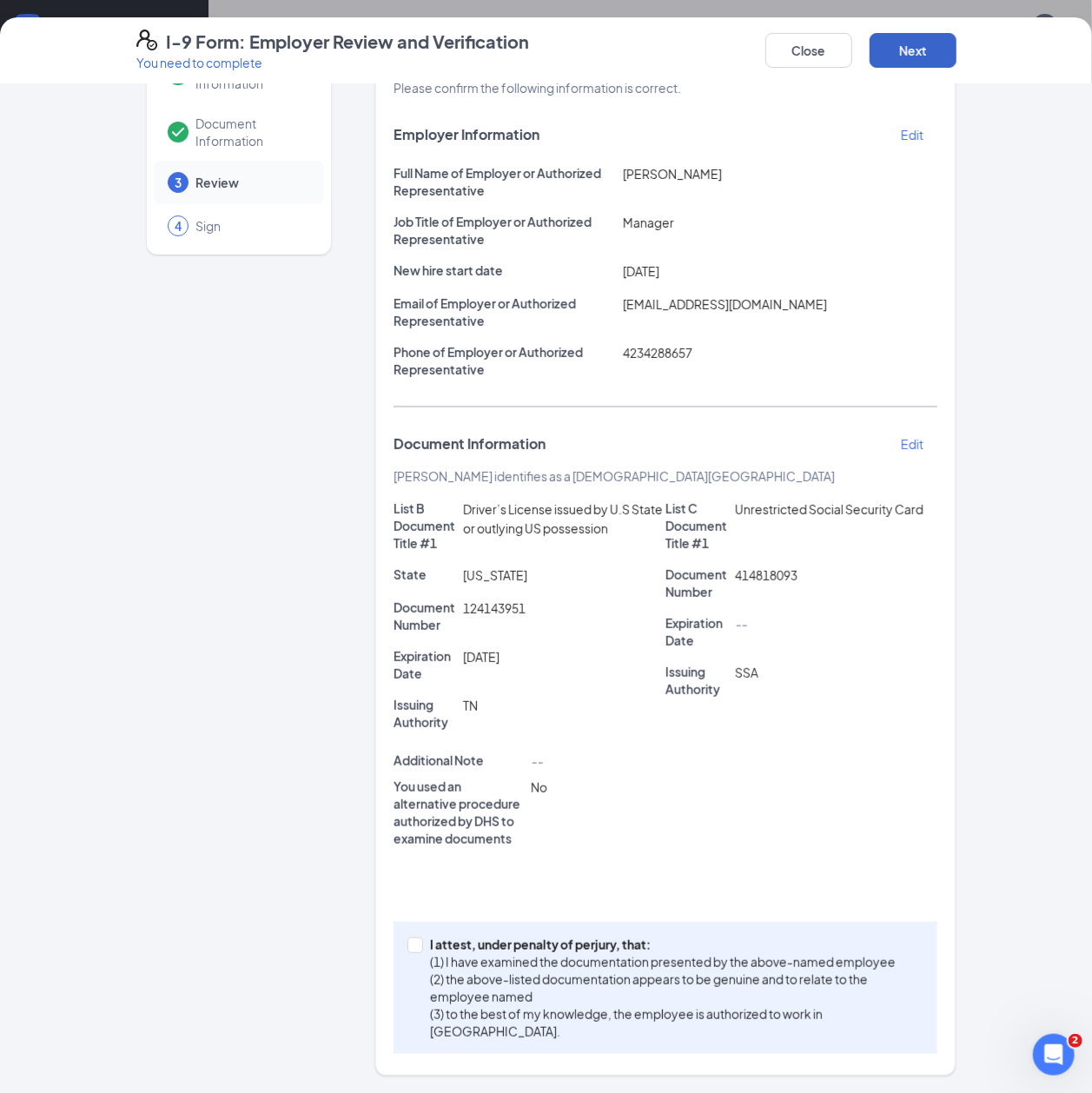
scroll to position [74, 0]
click at [473, 940] on p "I attest, under penalty of perjury, that:" at bounding box center [674, 945] width 487 height 18
click at [419, 940] on input "I attest, under penalty of perjury, that: (1) I have examined the documentation…" at bounding box center [413, 944] width 12 height 12
checkbox input "true"
click at [895, 59] on button "Next" at bounding box center [914, 50] width 87 height 34
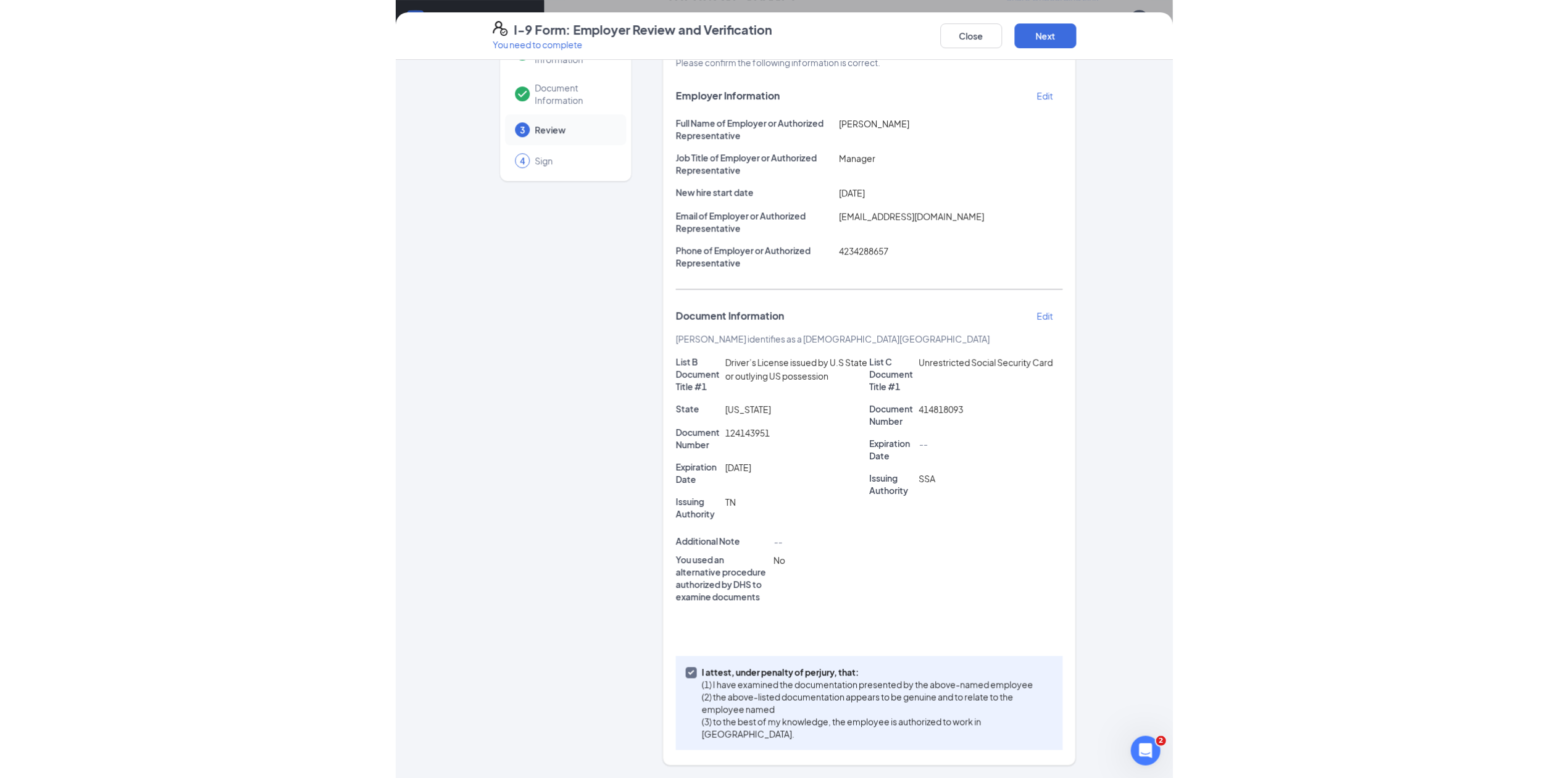
scroll to position [0, 0]
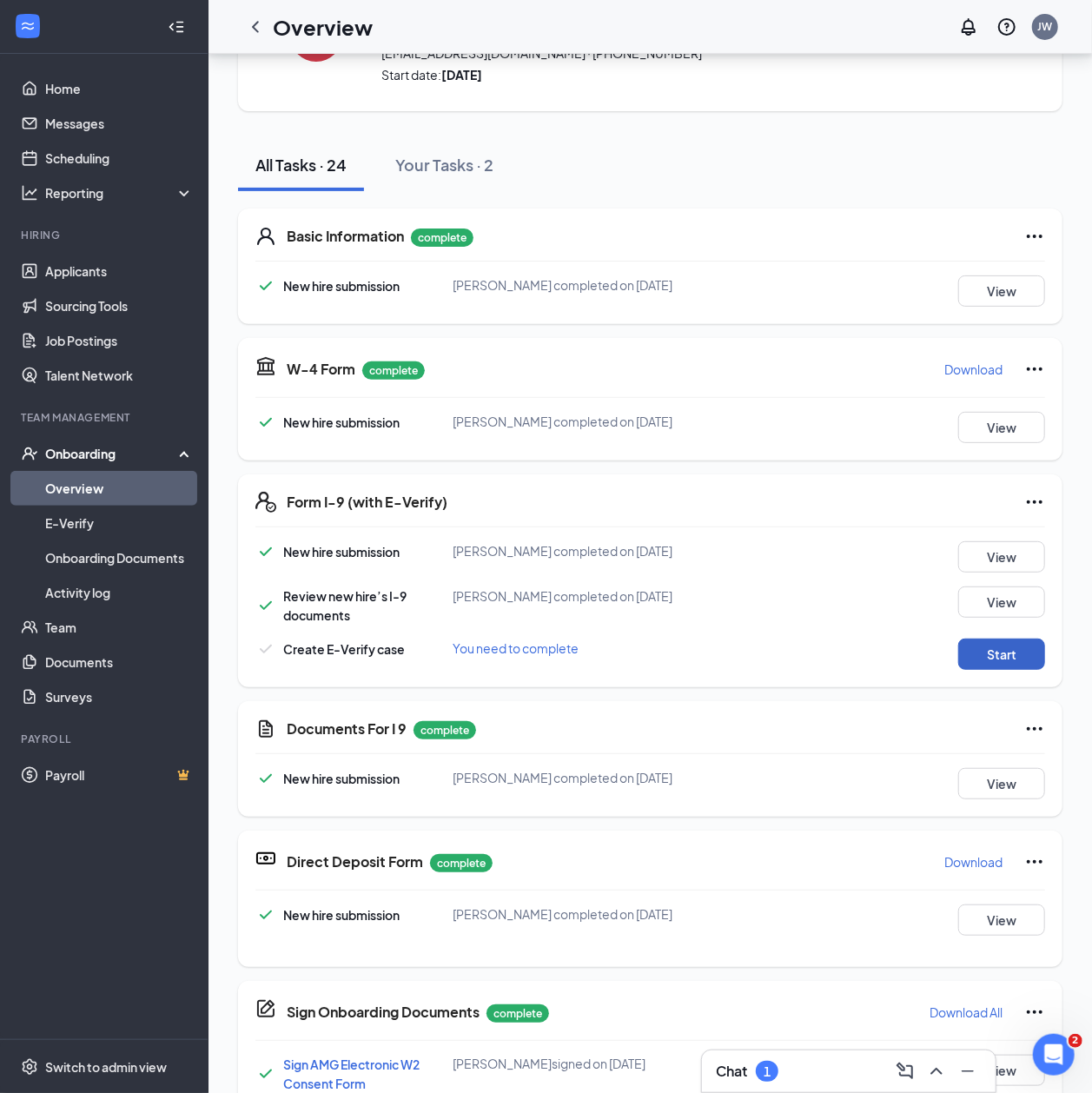
click at [967, 649] on button "Start" at bounding box center [1002, 654] width 87 height 32
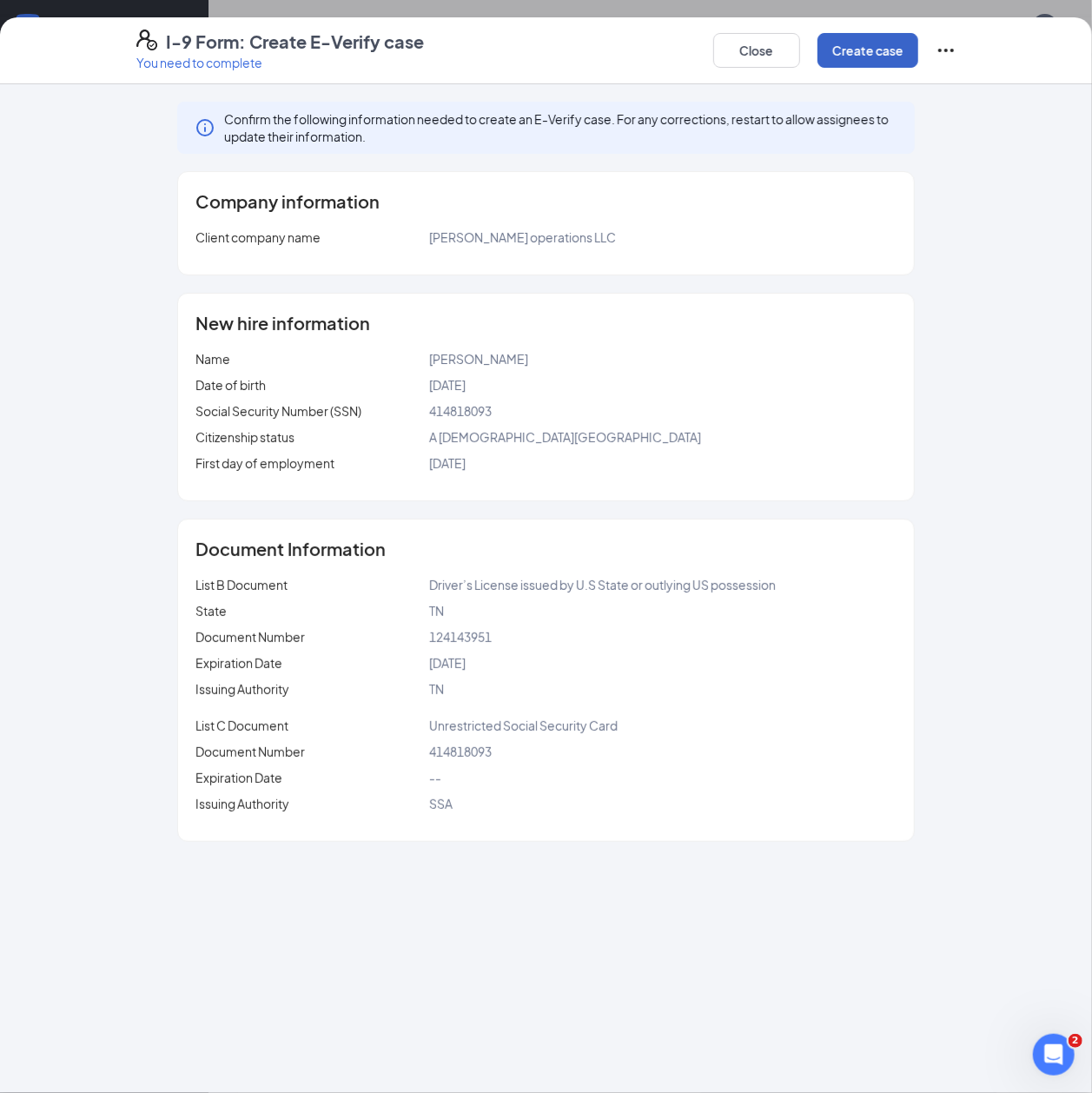
click at [830, 56] on button "Create case" at bounding box center [867, 50] width 101 height 34
